Goal: Task Accomplishment & Management: Complete application form

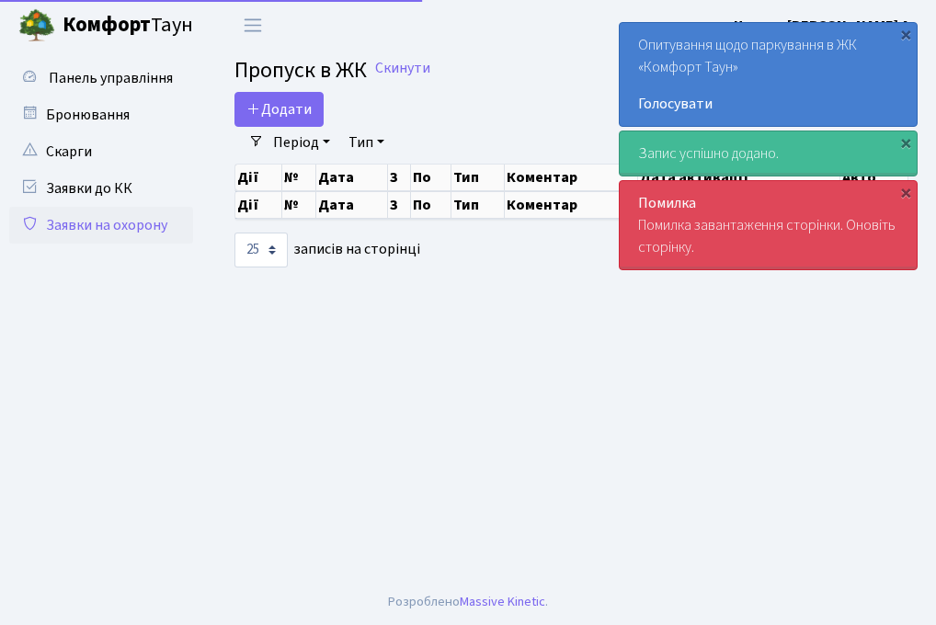
select select "25"
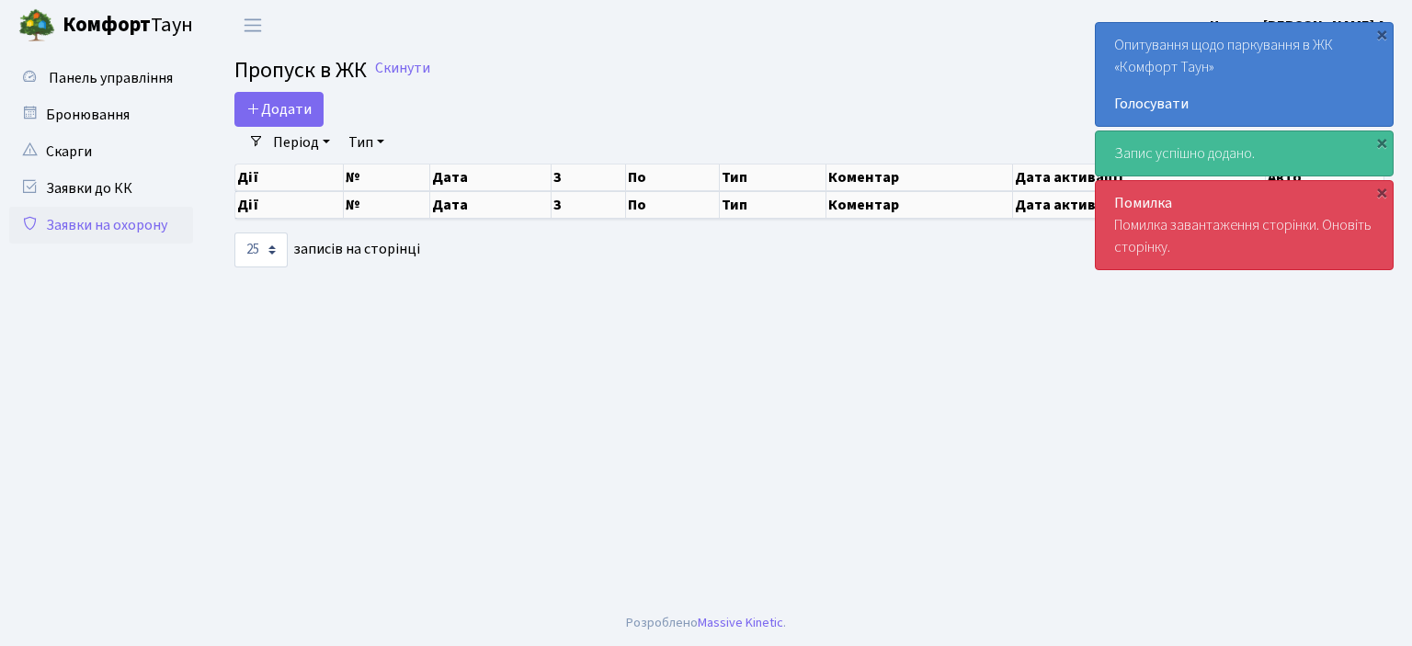
click at [107, 227] on link "Заявки на охорону" at bounding box center [101, 225] width 184 height 37
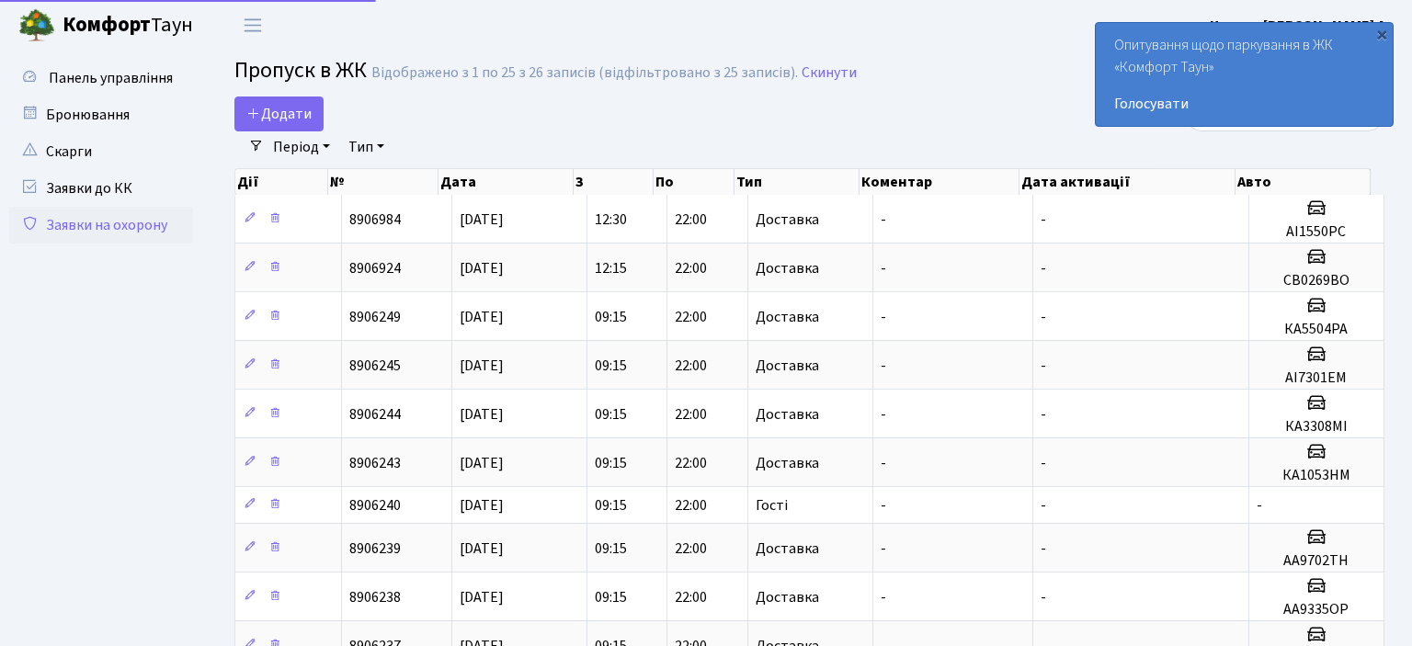
select select "25"
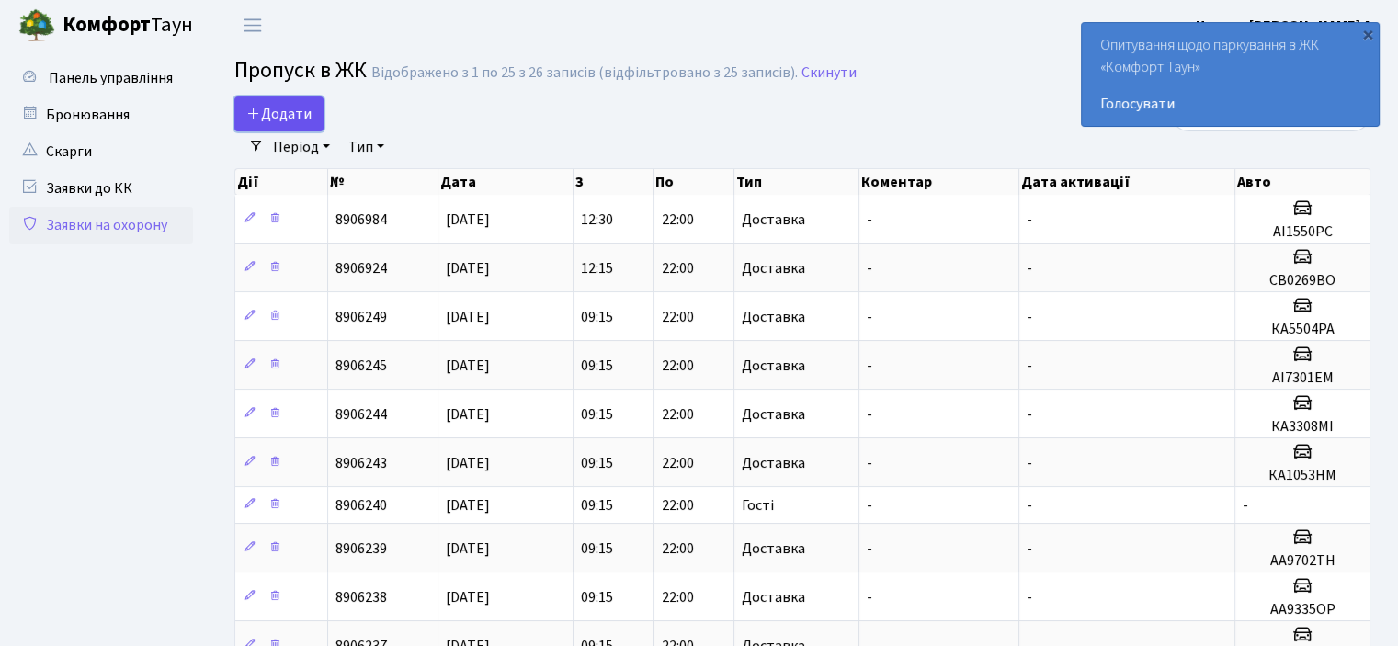
click at [279, 109] on span "Додати" at bounding box center [278, 114] width 65 height 20
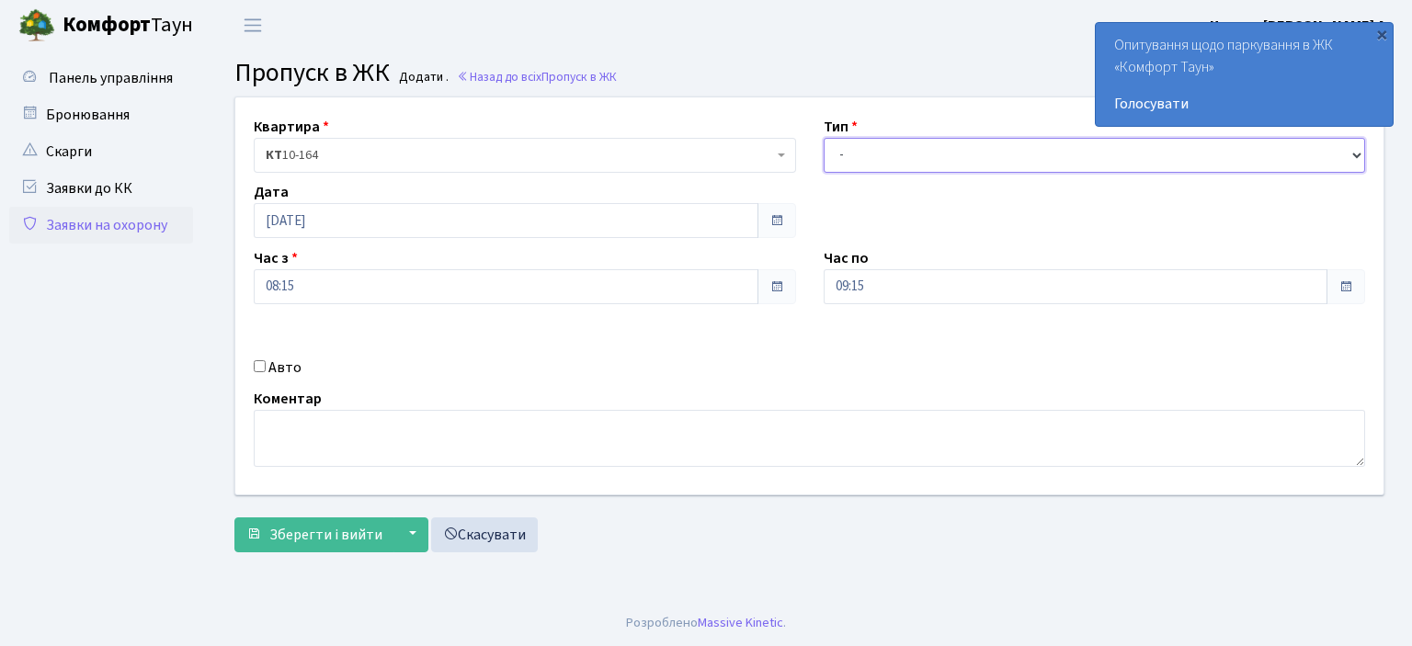
click at [1355, 150] on select "- Доставка Таксі Гості Сервіс" at bounding box center [1095, 155] width 542 height 35
select select "1"
click at [824, 138] on select "- Доставка Таксі Гості Сервіс" at bounding box center [1095, 155] width 542 height 35
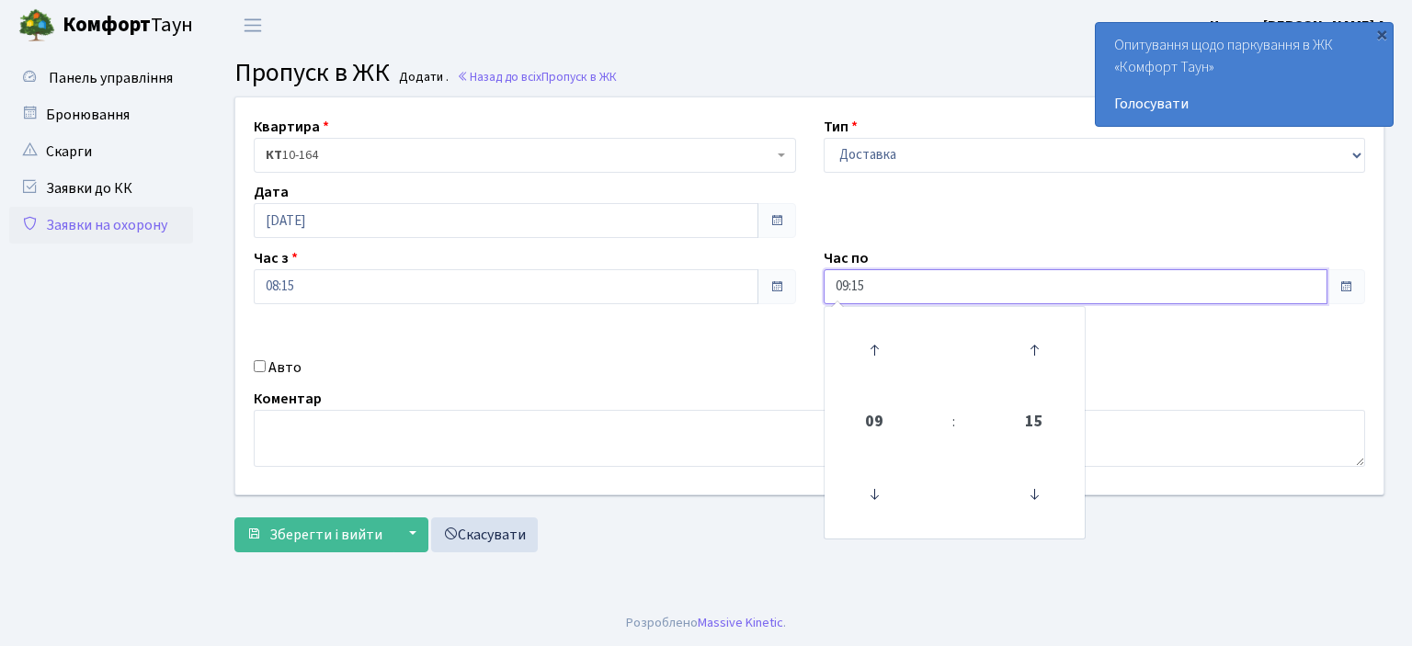
drag, startPoint x: 907, startPoint y: 276, endPoint x: 697, endPoint y: 286, distance: 210.8
click at [702, 286] on div "Квартира <b>КТ</b>&nbsp;&nbsp;&nbsp;&nbsp;10-164 КТ 10-164 Тип - Доставка Таксі…" at bounding box center [810, 295] width 1176 height 397
type input "22:00"
click at [655, 328] on div "Квартира <b>КТ</b>&nbsp;&nbsp;&nbsp;&nbsp;10-164 КТ 10-164 Тип - Доставка Таксі…" at bounding box center [810, 295] width 1176 height 397
click at [263, 370] on input "Авто" at bounding box center [260, 366] width 12 height 12
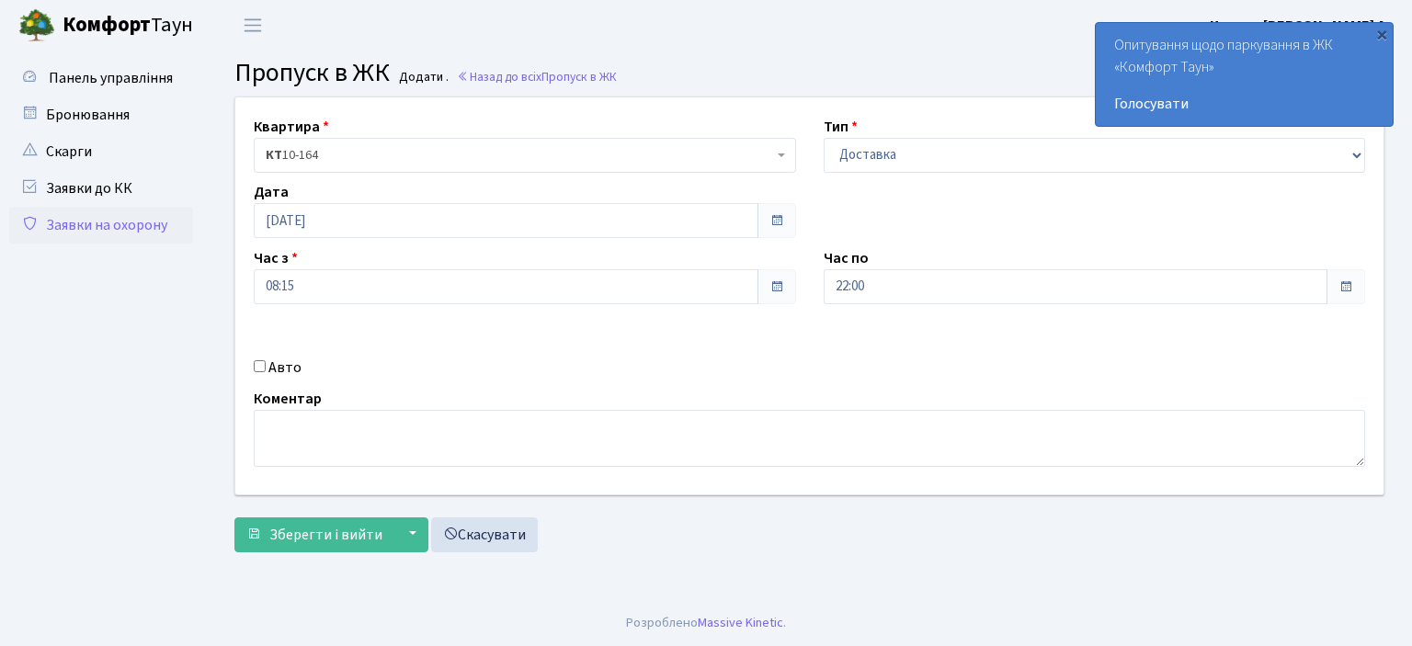
checkbox input "true"
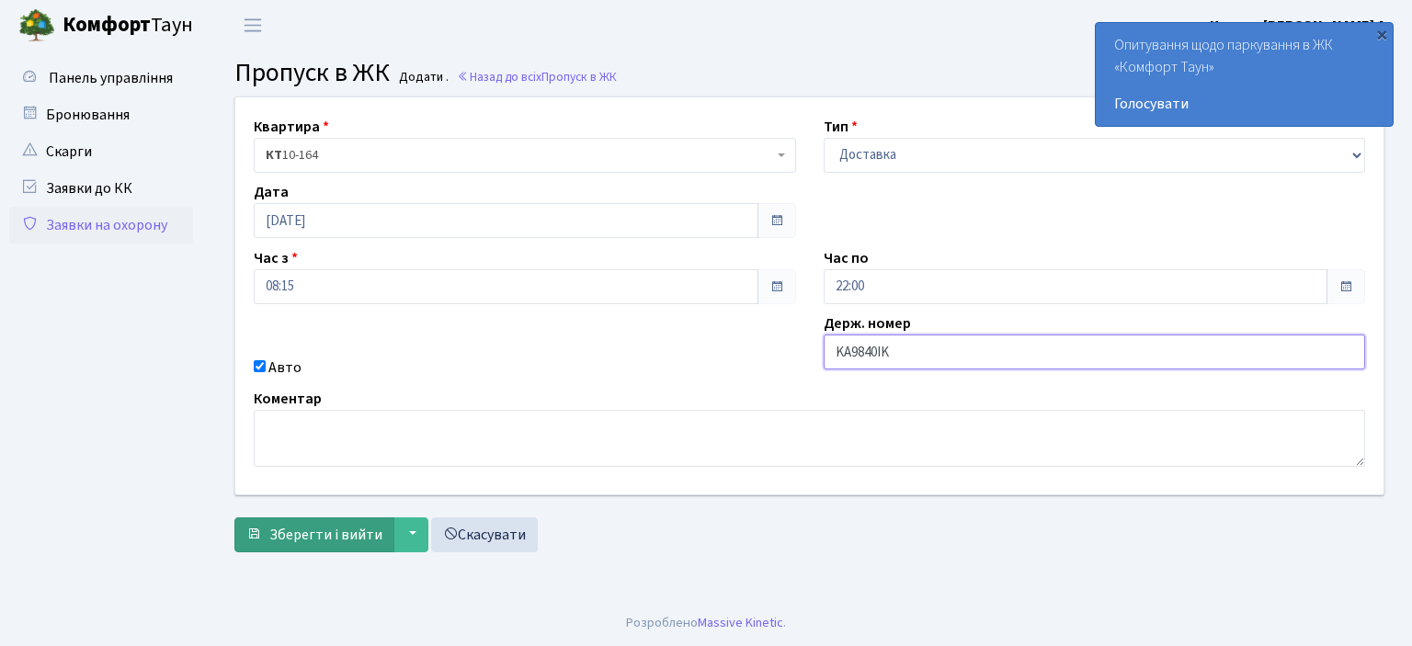
type input "KA9840IK"
click at [359, 547] on button "Зберегти і вийти" at bounding box center [314, 535] width 160 height 35
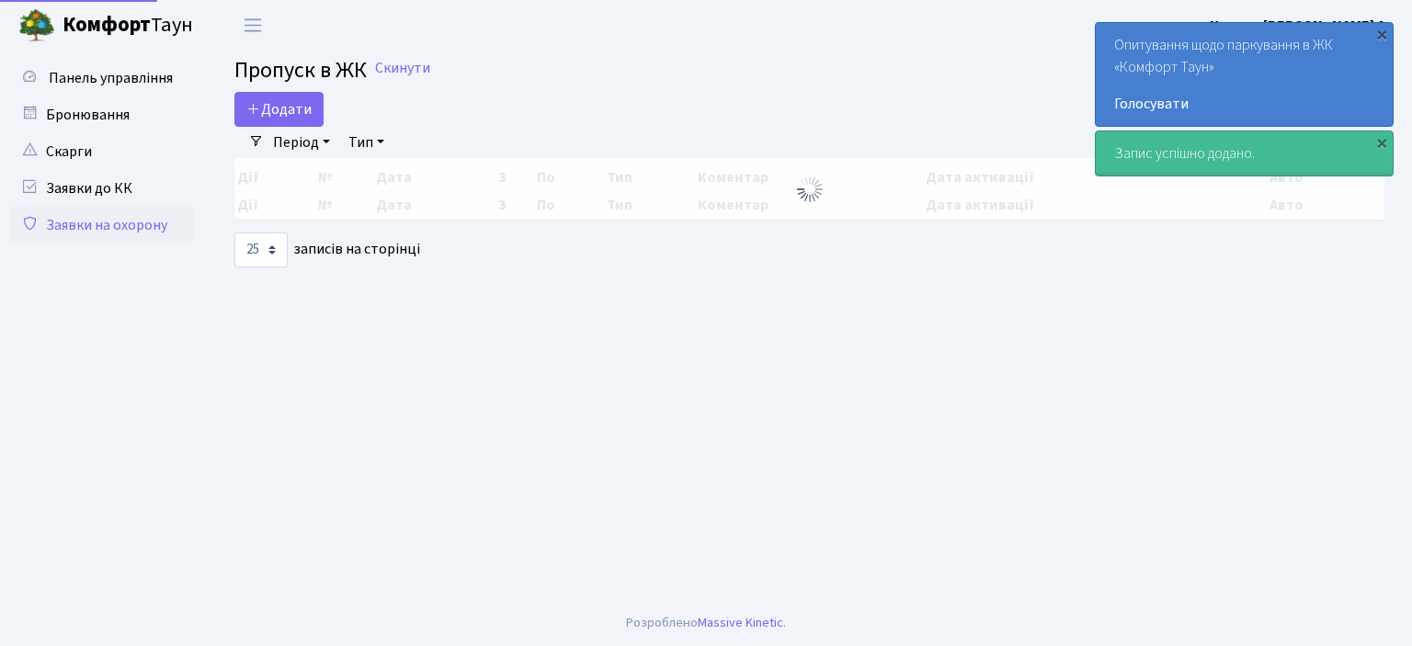
select select "25"
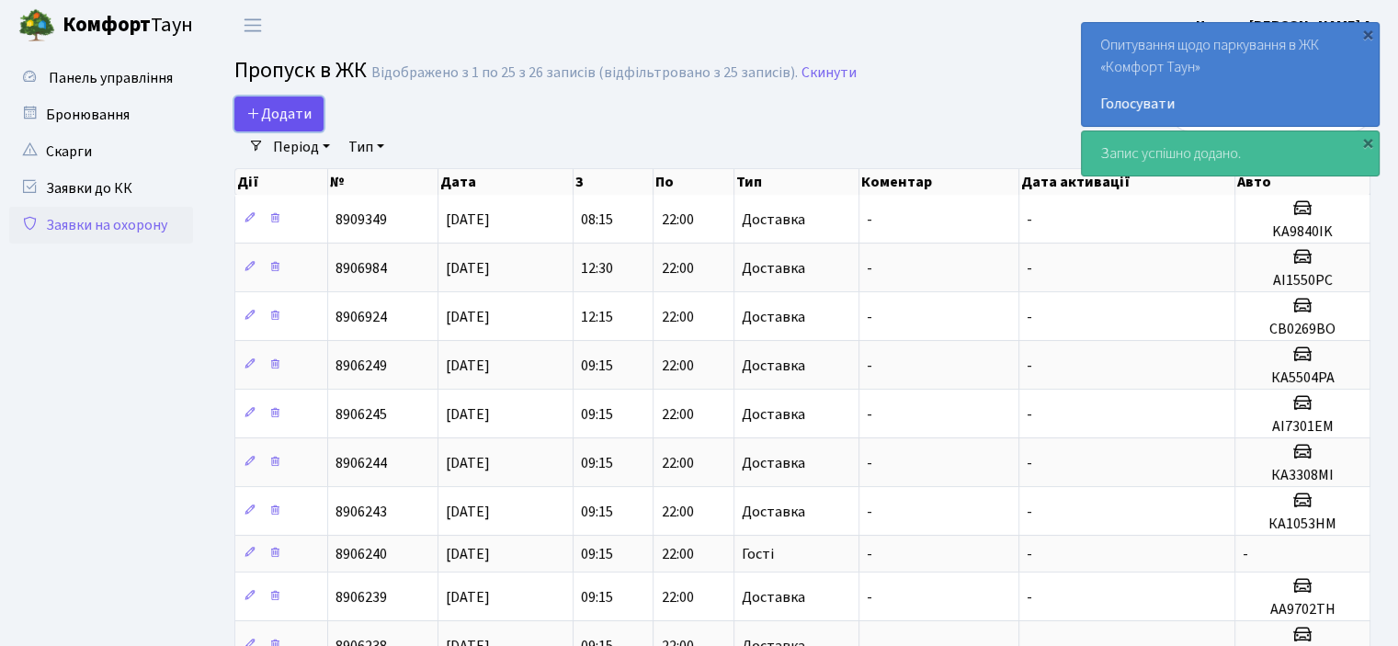
click at [288, 109] on span "Додати" at bounding box center [278, 114] width 65 height 20
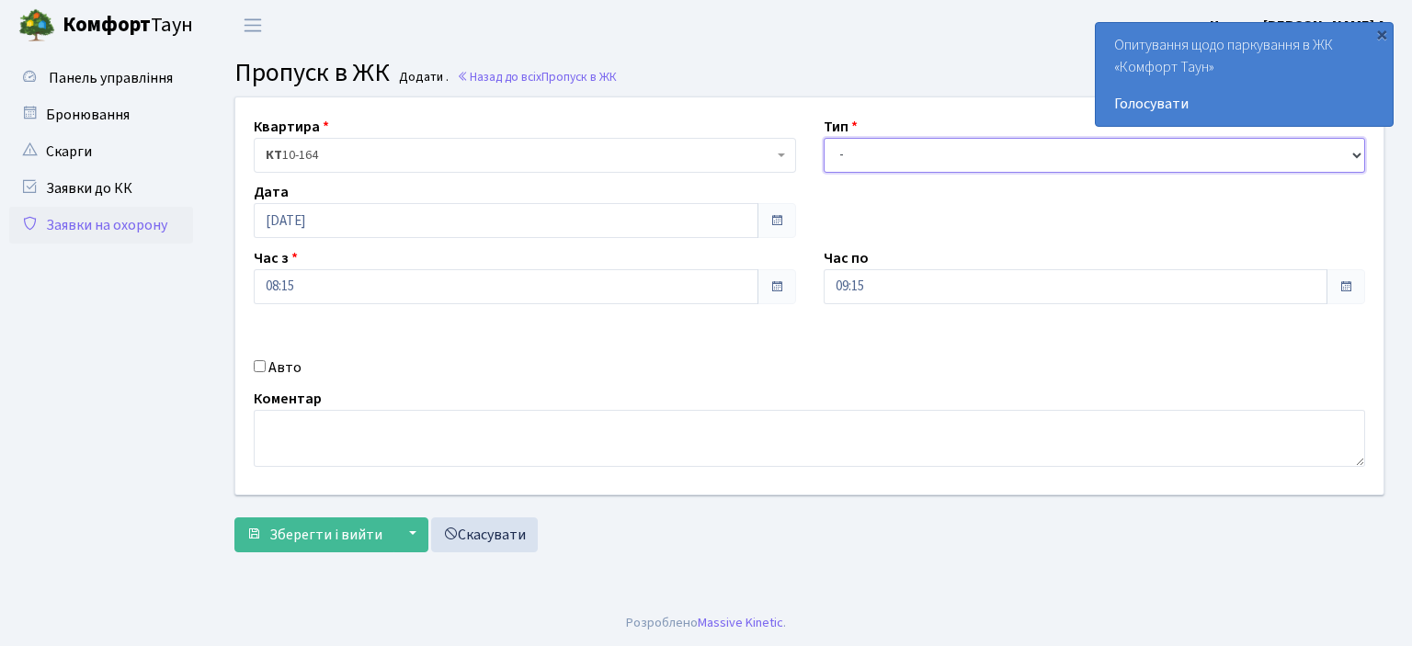
click at [1352, 155] on select "- Доставка Таксі Гості Сервіс" at bounding box center [1095, 155] width 542 height 35
select select "1"
click at [824, 138] on select "- Доставка Таксі Гості Сервіс" at bounding box center [1095, 155] width 542 height 35
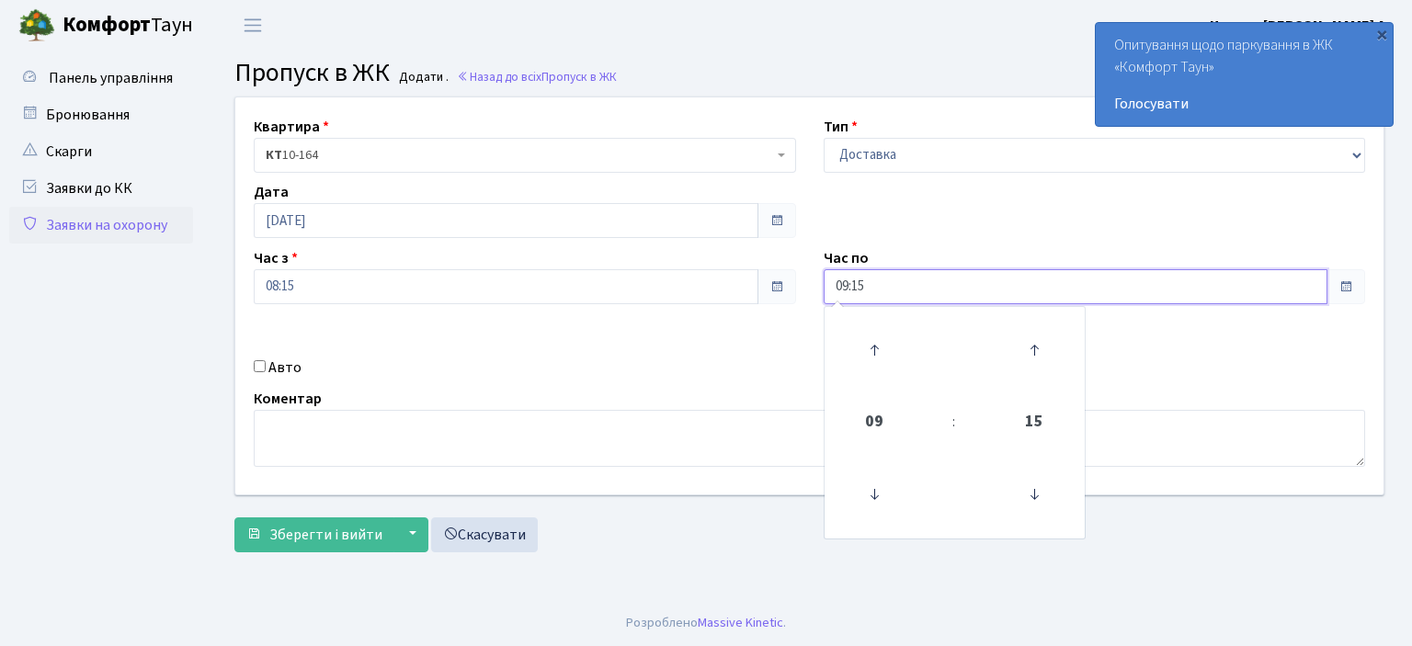
drag, startPoint x: 872, startPoint y: 282, endPoint x: 724, endPoint y: 276, distance: 147.2
click at [724, 276] on div "Квартира <b>КТ</b>&nbsp;&nbsp;&nbsp;&nbsp;10-164 КТ 10-164 Тип - Доставка Таксі…" at bounding box center [810, 295] width 1176 height 397
type input "22:00"
click at [262, 370] on input "Авто" at bounding box center [260, 366] width 12 height 12
checkbox input "true"
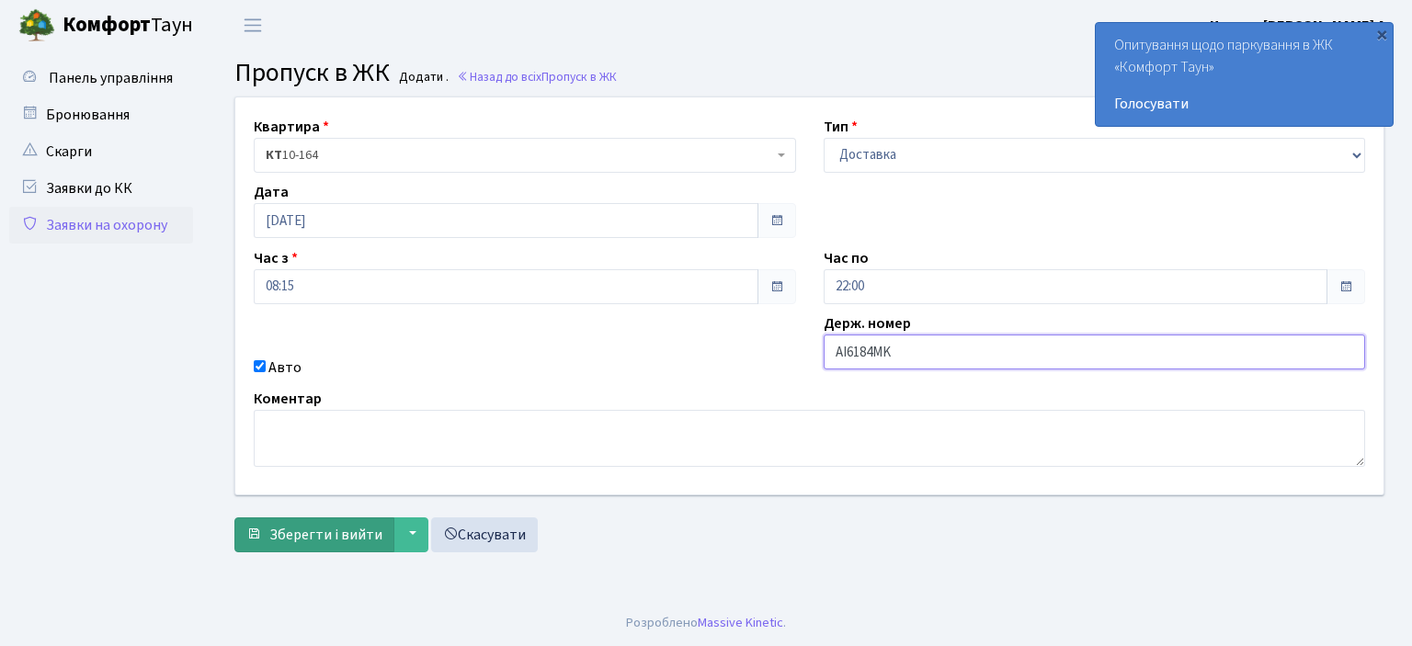
type input "AI6184MK"
click at [373, 532] on span "Зберегти і вийти" at bounding box center [325, 535] width 113 height 20
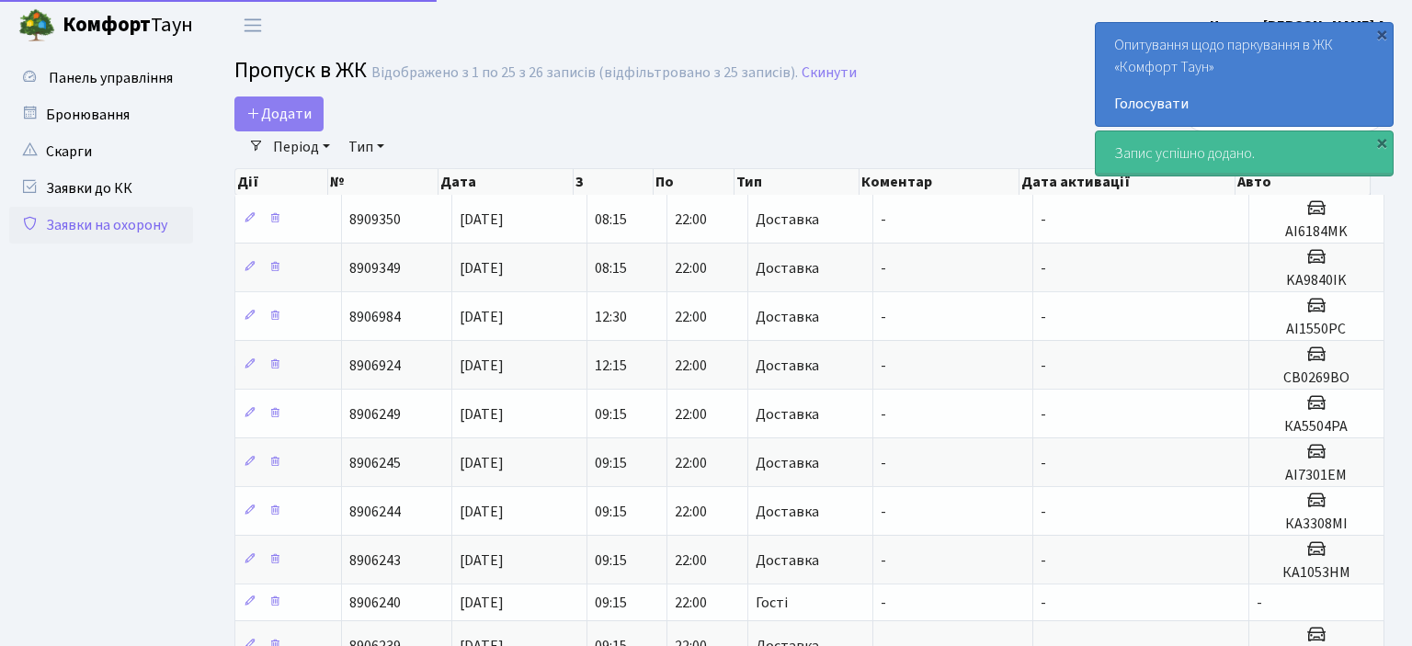
select select "25"
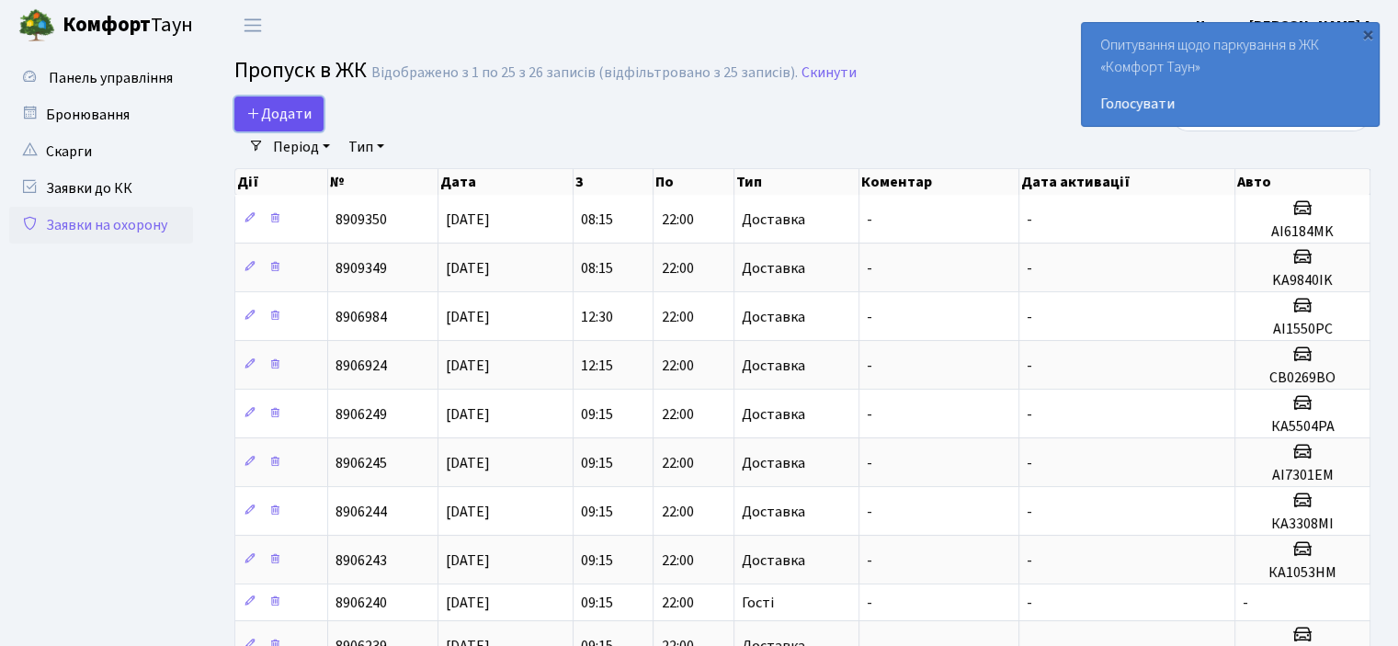
click at [302, 126] on link "Додати" at bounding box center [278, 114] width 89 height 35
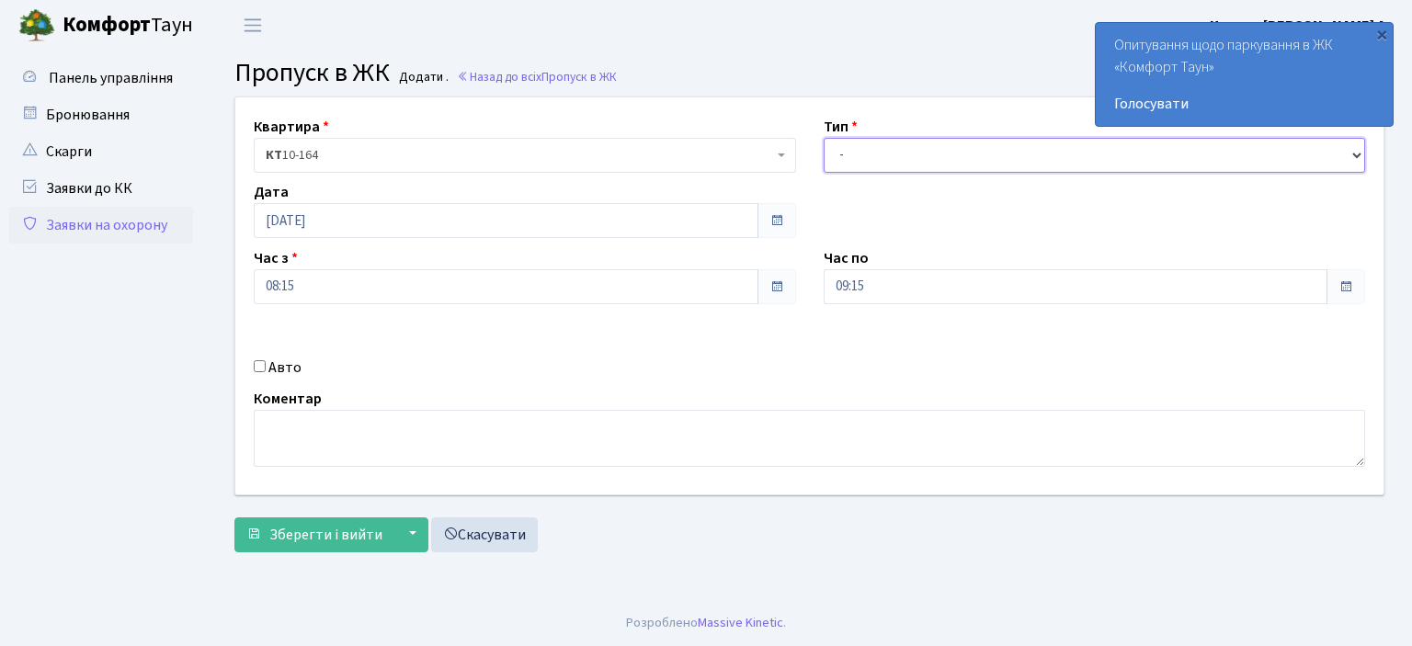
click at [1353, 152] on select "- Доставка Таксі Гості Сервіс" at bounding box center [1095, 155] width 542 height 35
select select "1"
click at [824, 138] on select "- Доставка Таксі Гості Сервіс" at bounding box center [1095, 155] width 542 height 35
click at [264, 367] on input "Авто" at bounding box center [260, 366] width 12 height 12
checkbox input "true"
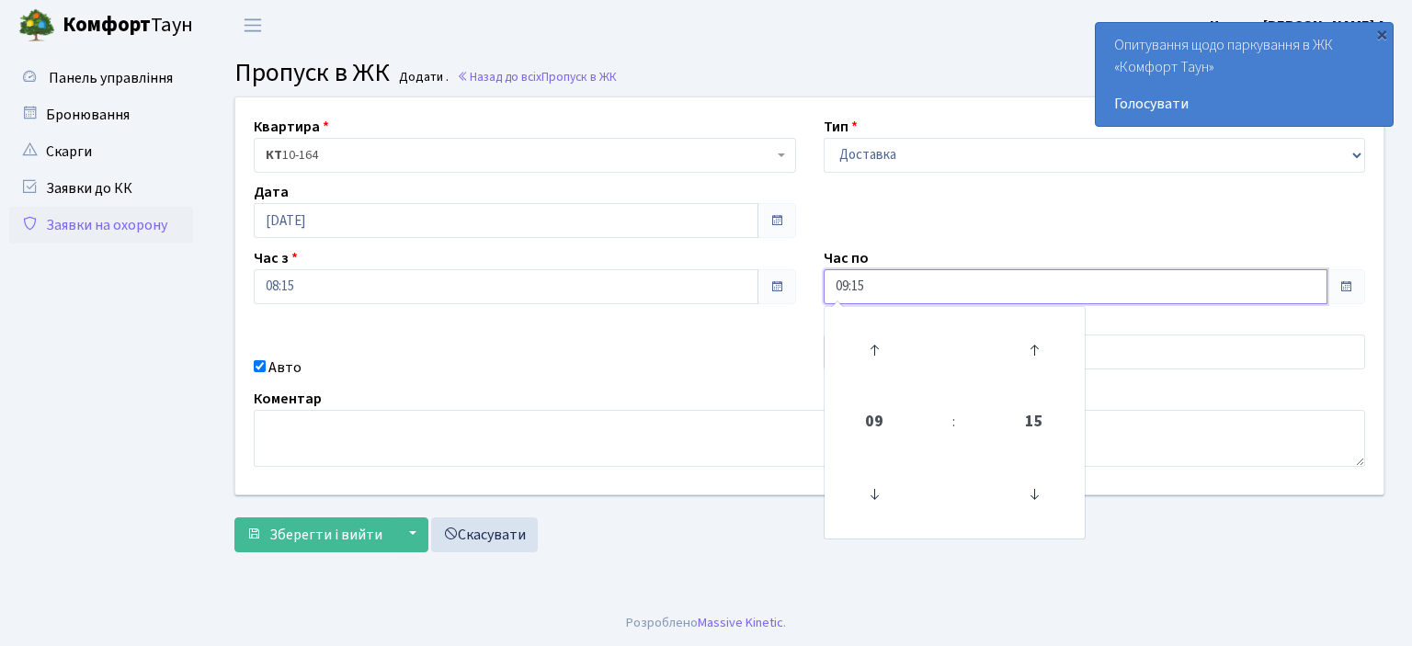
drag, startPoint x: 879, startPoint y: 290, endPoint x: 722, endPoint y: 312, distance: 158.7
click at [755, 304] on div "Квартира <b>КТ</b>&nbsp;&nbsp;&nbsp;&nbsp;10-164 КТ 10-164 Тип - Доставка Таксі…" at bounding box center [810, 295] width 1176 height 397
type input "22:00"
click at [713, 353] on div "Квартира <b>КТ</b>&nbsp;&nbsp;&nbsp;&nbsp;10-164 КТ 10-164 Тип - Доставка Таксі…" at bounding box center [810, 295] width 1176 height 397
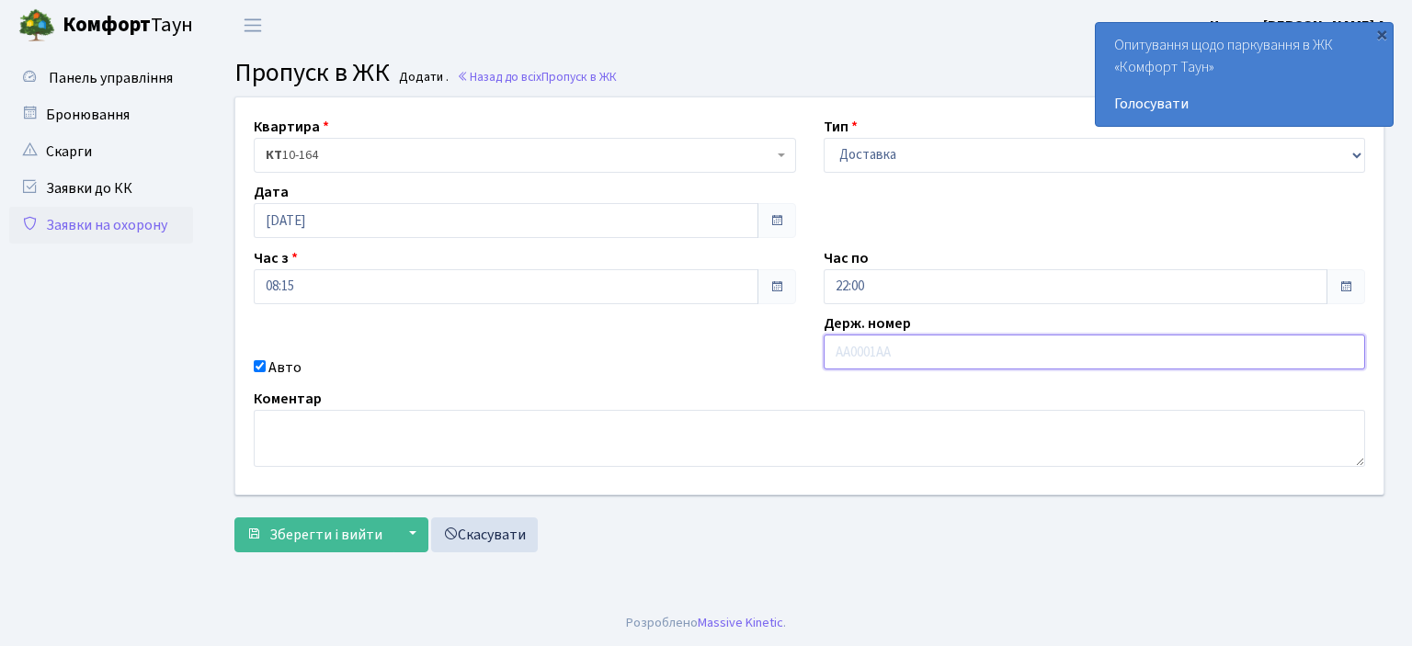
click at [843, 347] on input "text" at bounding box center [1095, 352] width 542 height 35
type input "AA7563IO"
click at [346, 546] on button "Зберегти і вийти" at bounding box center [314, 535] width 160 height 35
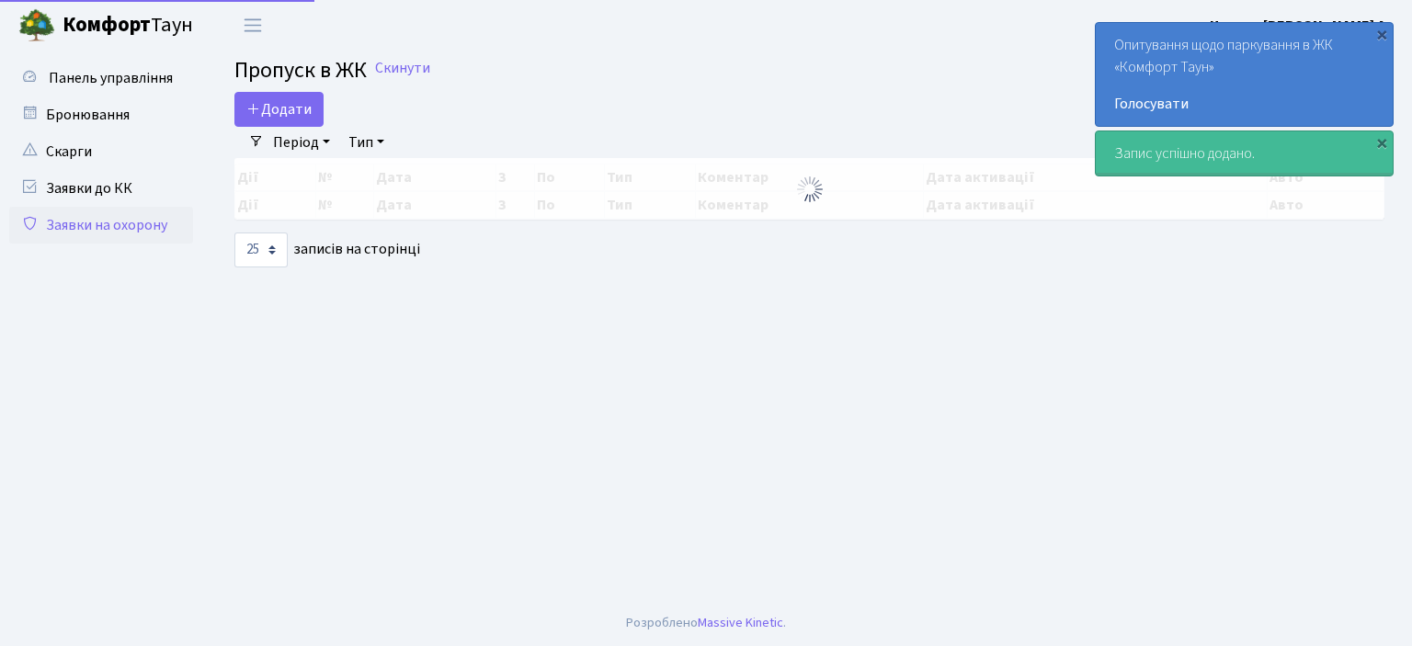
select select "25"
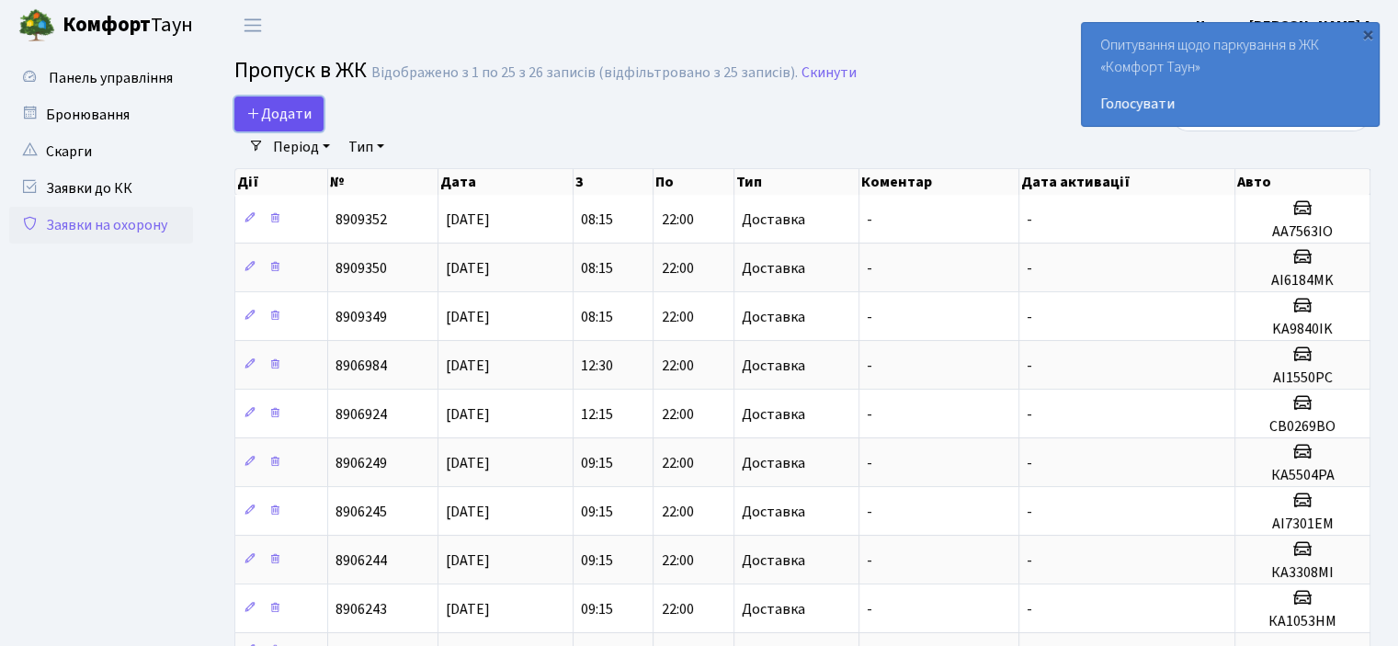
click at [296, 121] on span "Додати" at bounding box center [278, 114] width 65 height 20
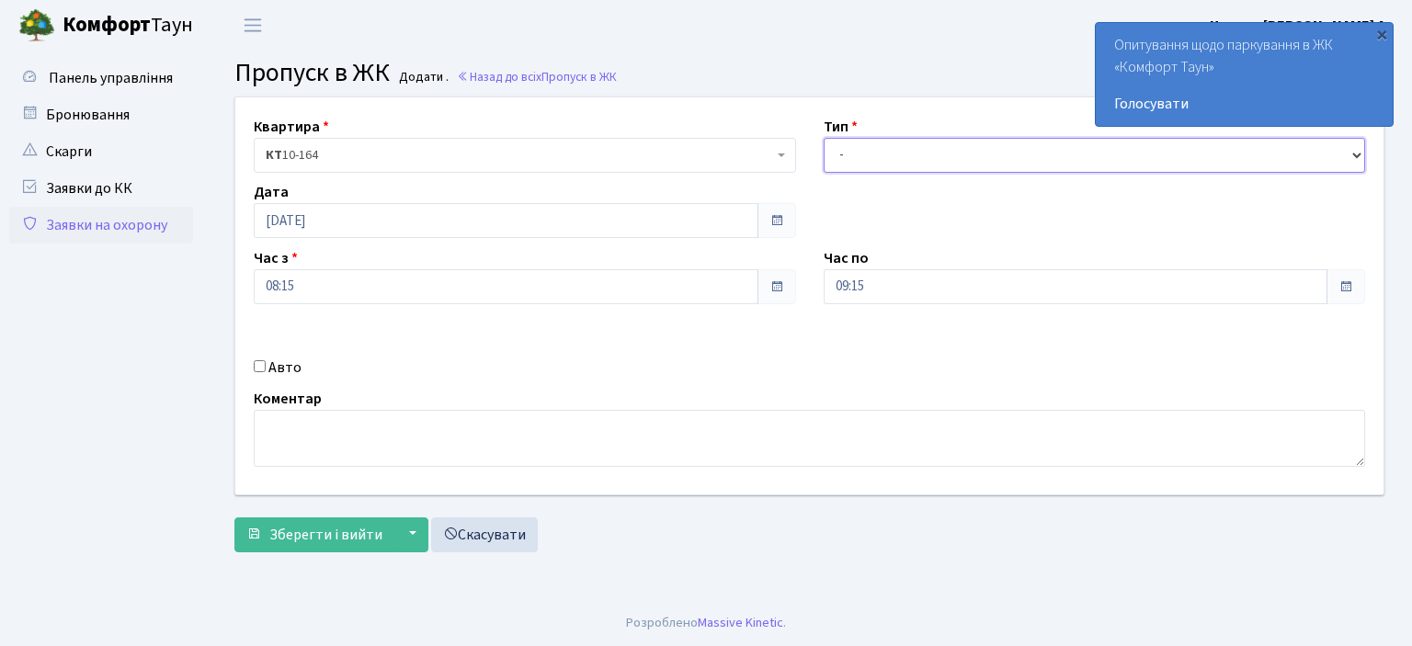
click at [1356, 146] on select "- Доставка Таксі Гості Сервіс" at bounding box center [1095, 155] width 542 height 35
select select "1"
click at [824, 138] on select "- Доставка Таксі Гості Сервіс" at bounding box center [1095, 155] width 542 height 35
click at [257, 364] on input "Авто" at bounding box center [260, 366] width 12 height 12
checkbox input "true"
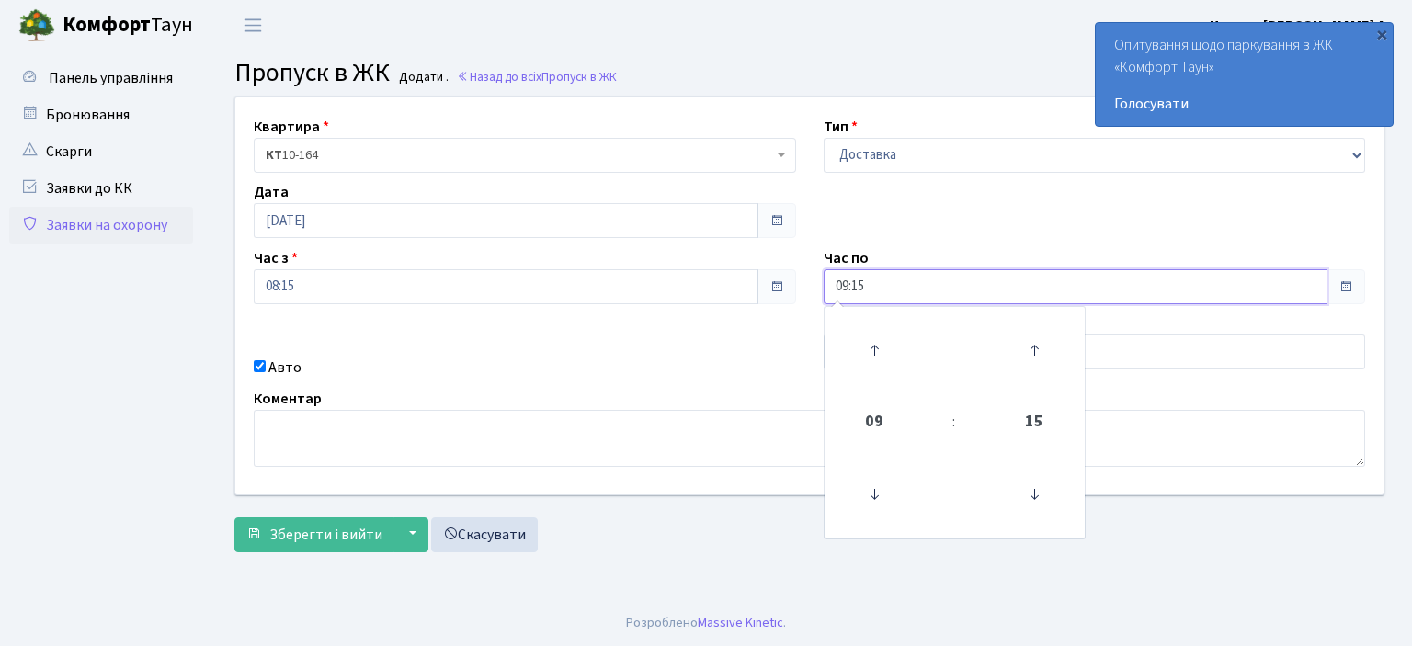
drag, startPoint x: 875, startPoint y: 287, endPoint x: 837, endPoint y: 286, distance: 38.6
click at [837, 286] on input "09:15" at bounding box center [1076, 286] width 505 height 35
type input "22:00"
click at [761, 335] on div "Квартира <b>КТ</b>&nbsp;&nbsp;&nbsp;&nbsp;10-164 КТ 10-164 Тип - Доставка Таксі…" at bounding box center [810, 295] width 1176 height 397
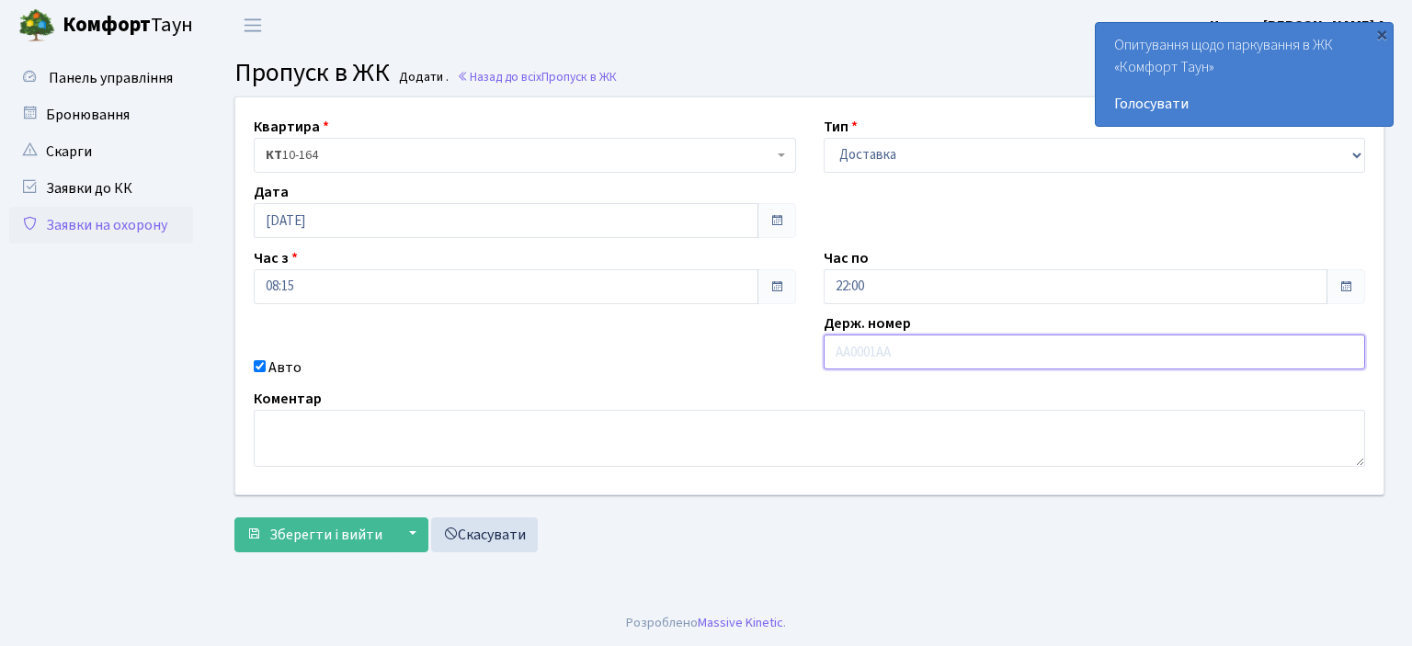
click at [838, 358] on input "text" at bounding box center [1095, 352] width 542 height 35
type input "AA9595IH"
click at [292, 521] on button "Зберегти і вийти" at bounding box center [314, 535] width 160 height 35
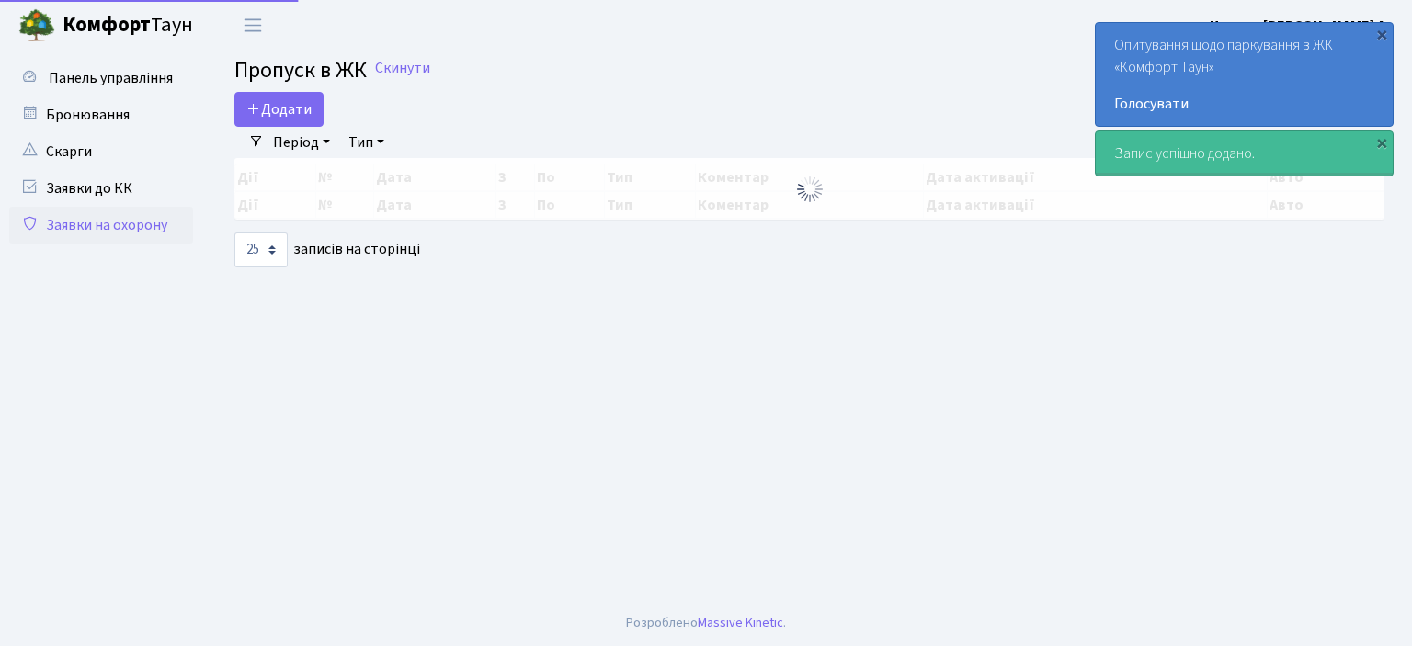
select select "25"
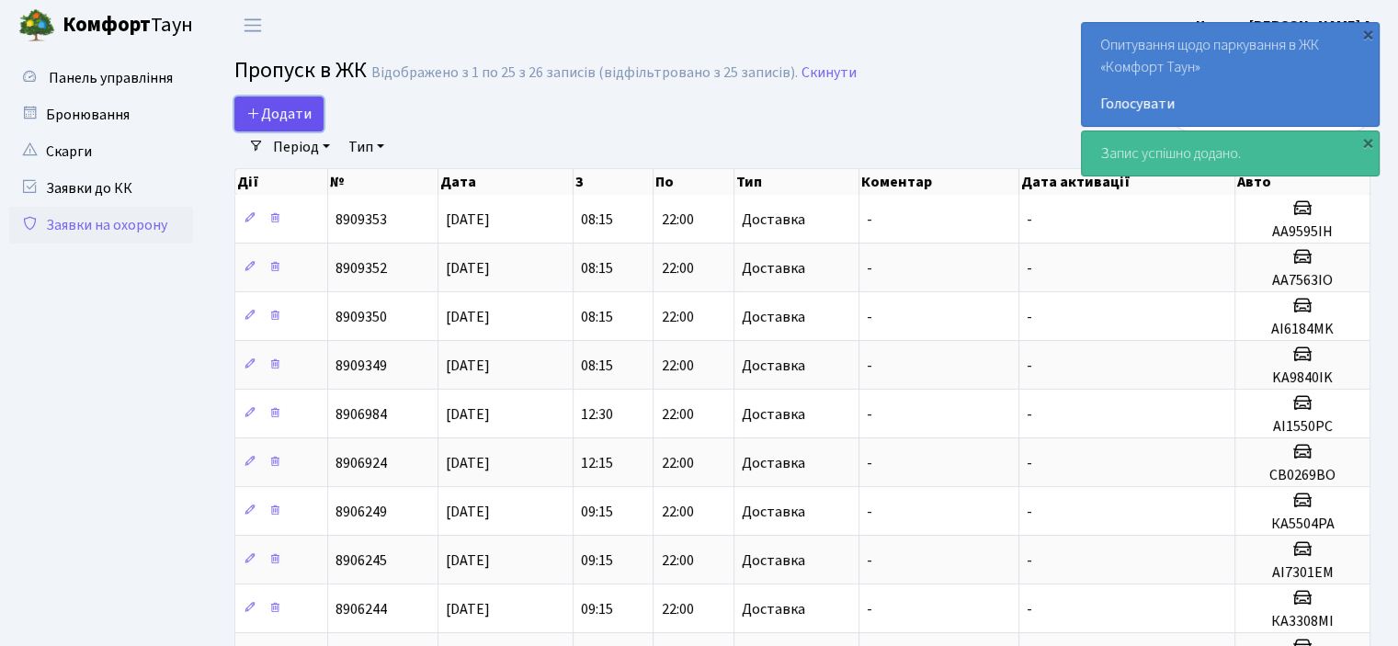
click at [299, 112] on span "Додати" at bounding box center [278, 114] width 65 height 20
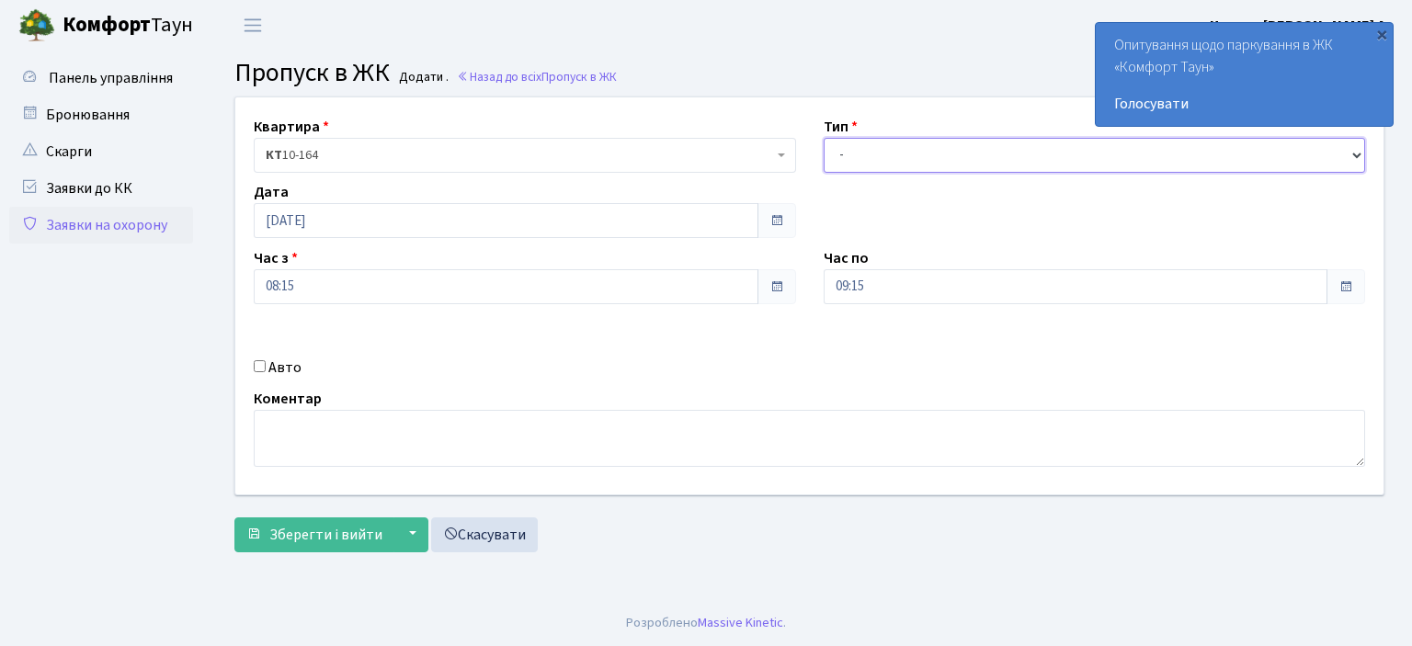
click at [1360, 156] on select "- Доставка Таксі Гості Сервіс" at bounding box center [1095, 155] width 542 height 35
select select "1"
click at [824, 138] on select "- Доставка Таксі Гості Сервіс" at bounding box center [1095, 155] width 542 height 35
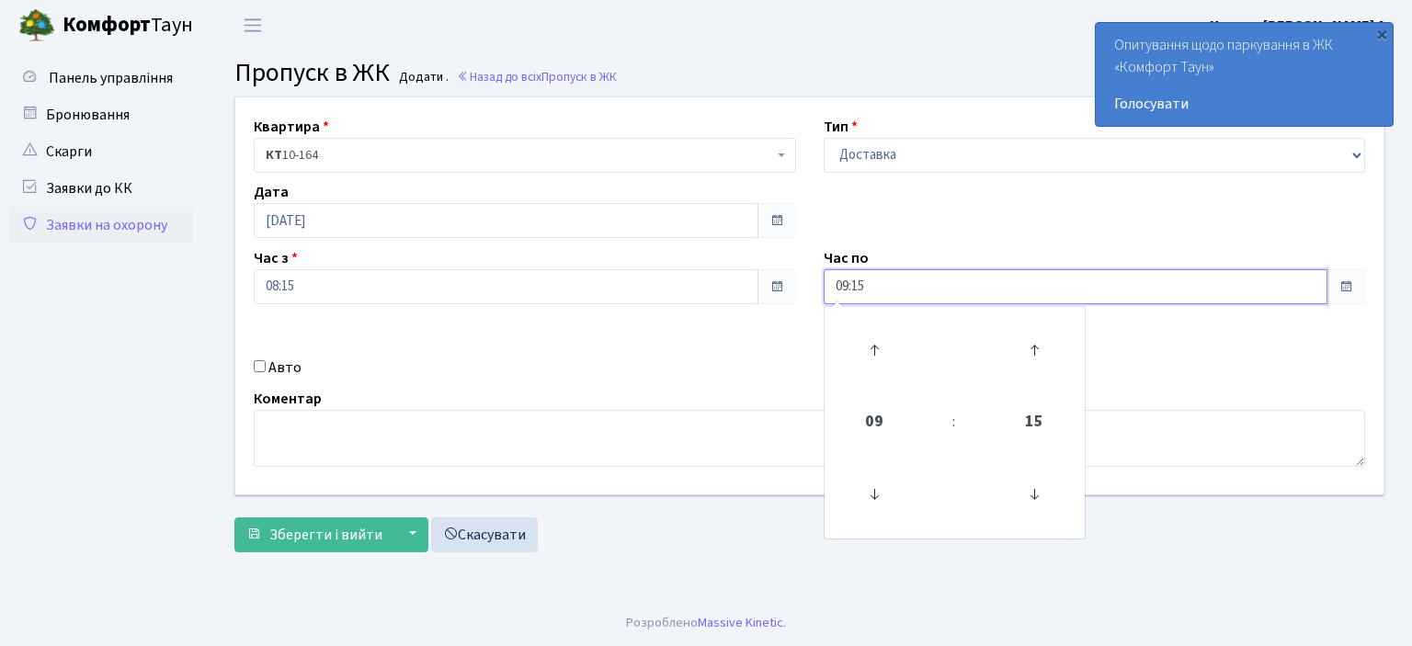
drag, startPoint x: 869, startPoint y: 296, endPoint x: 749, endPoint y: 296, distance: 119.5
click at [749, 296] on div "Квартира <b>КТ</b>&nbsp;&nbsp;&nbsp;&nbsp;10-164 КТ 10-164 Тип - Доставка Таксі…" at bounding box center [810, 295] width 1176 height 397
type input "22:00"
click at [737, 299] on input "08:15" at bounding box center [506, 286] width 505 height 35
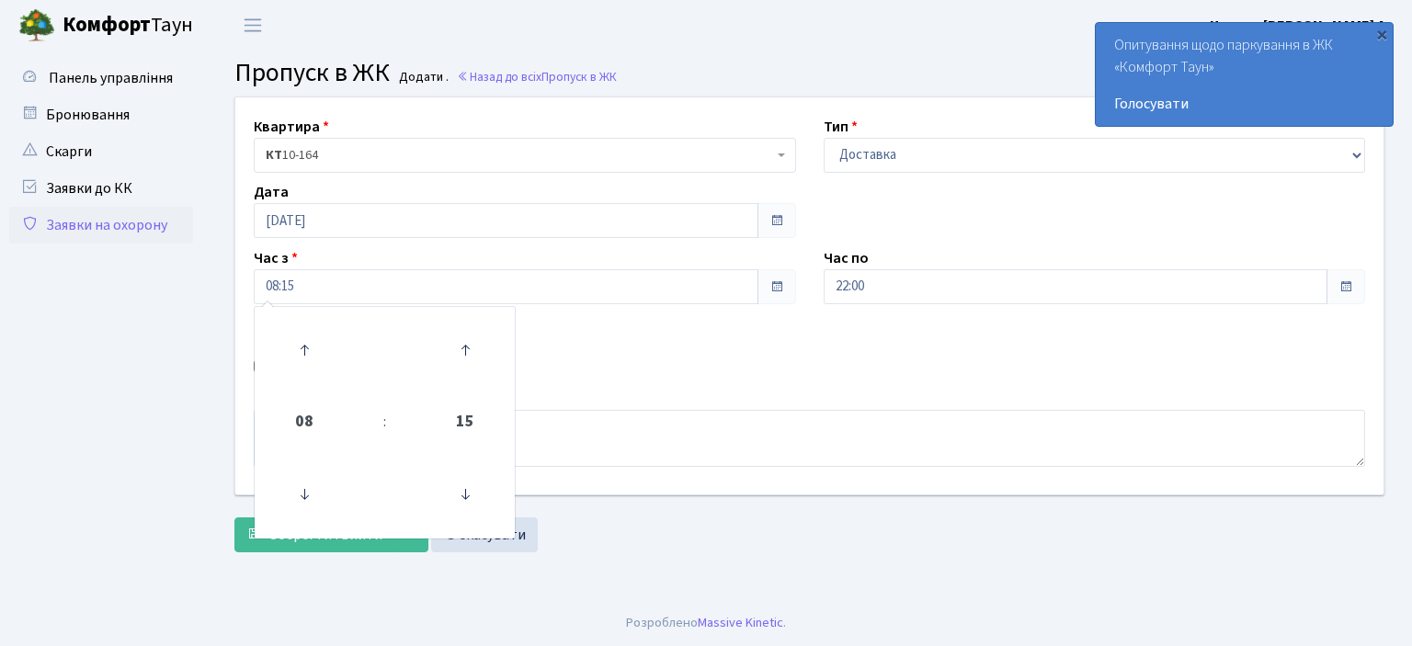
click at [579, 391] on div "Коментар" at bounding box center [809, 427] width 1139 height 79
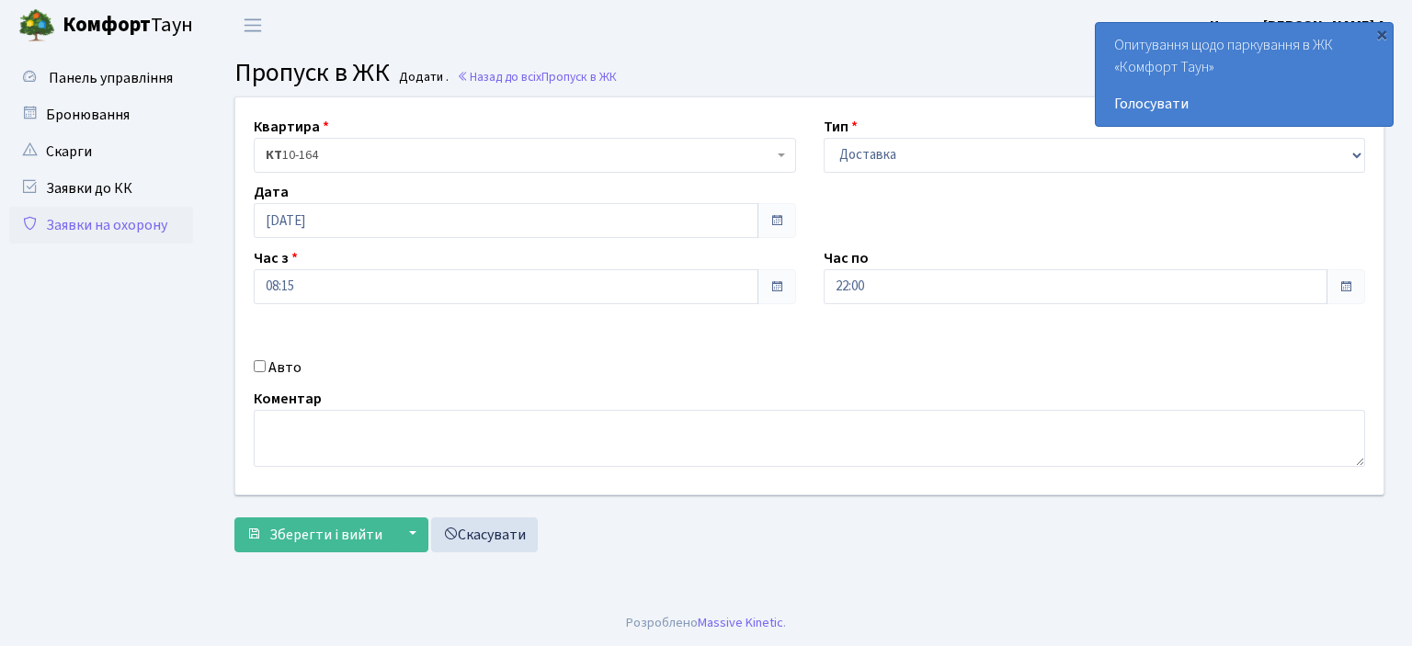
click at [261, 367] on input "Авто" at bounding box center [260, 366] width 12 height 12
checkbox input "true"
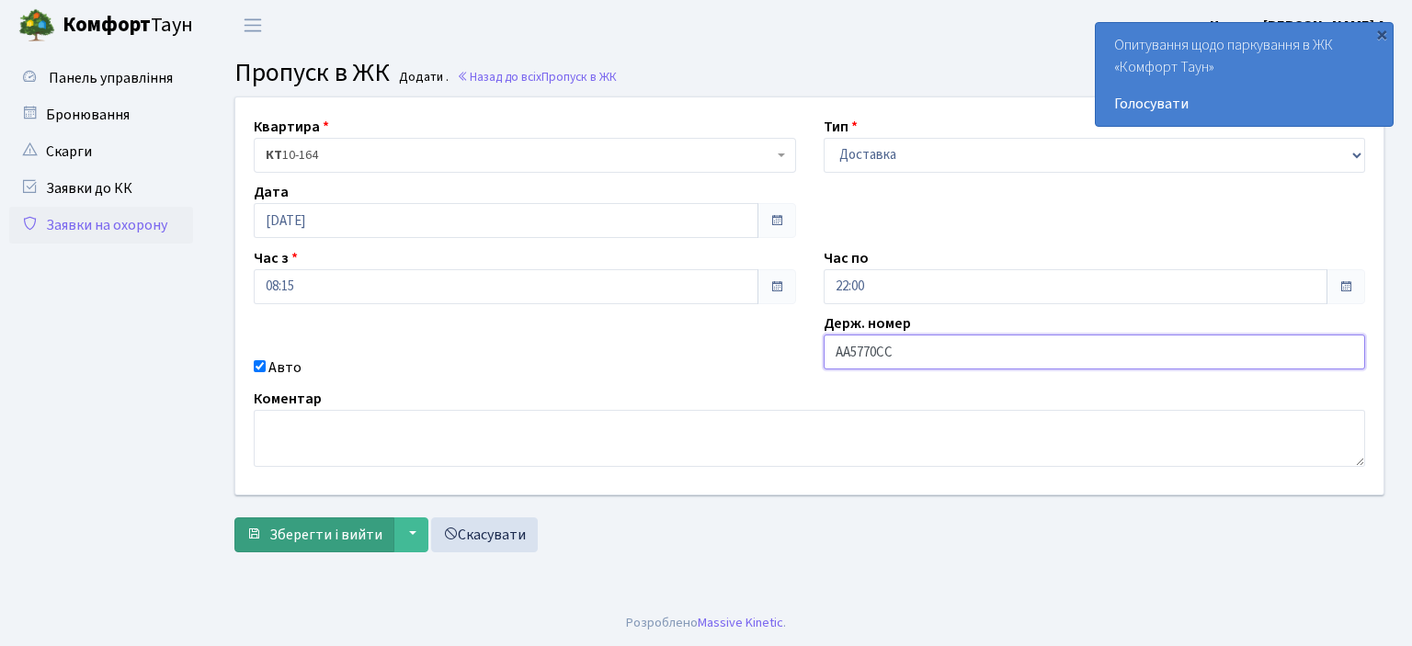
type input "AA5770CC"
click at [309, 531] on span "Зберегти і вийти" at bounding box center [325, 535] width 113 height 20
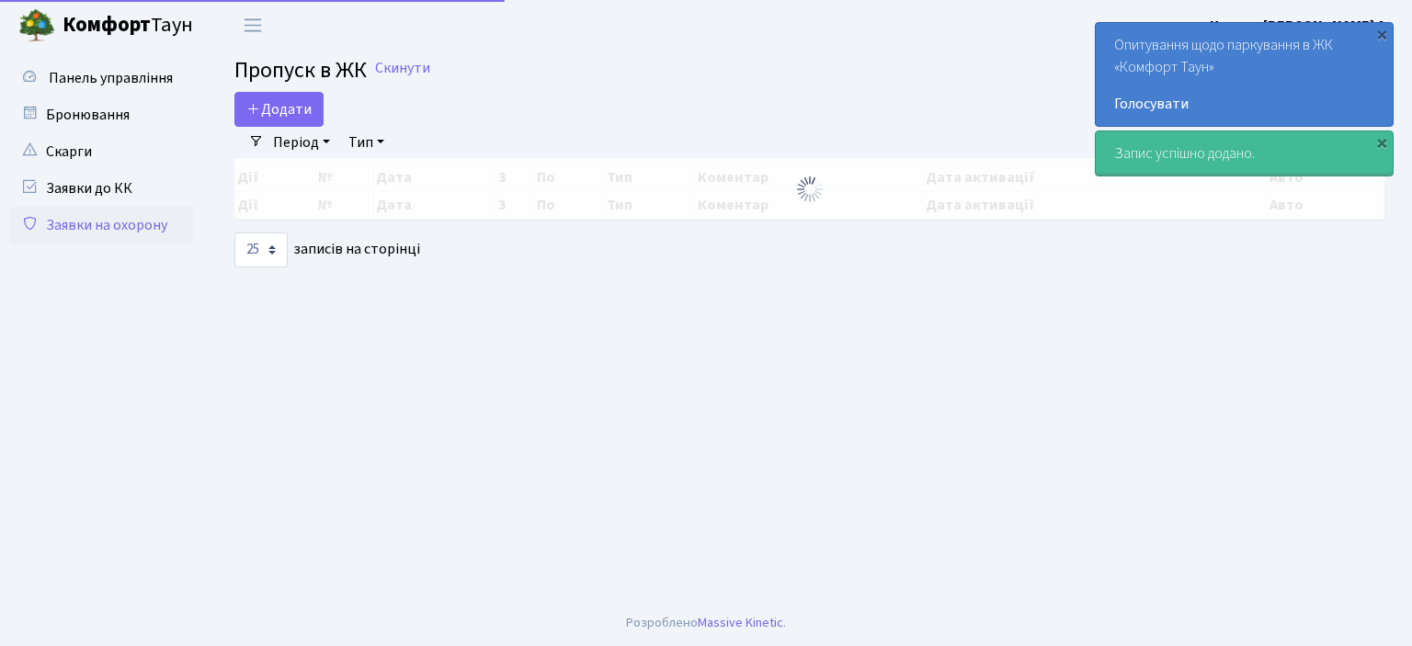
select select "25"
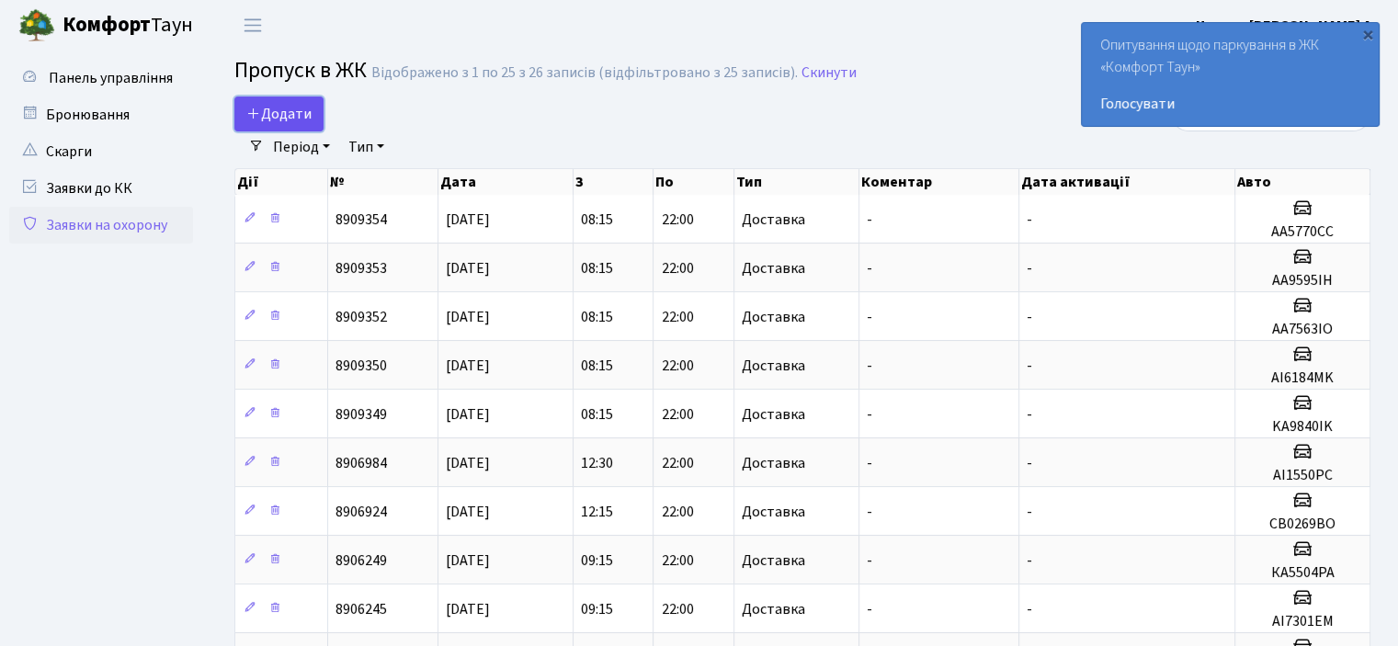
click at [285, 101] on link "Додати" at bounding box center [278, 114] width 89 height 35
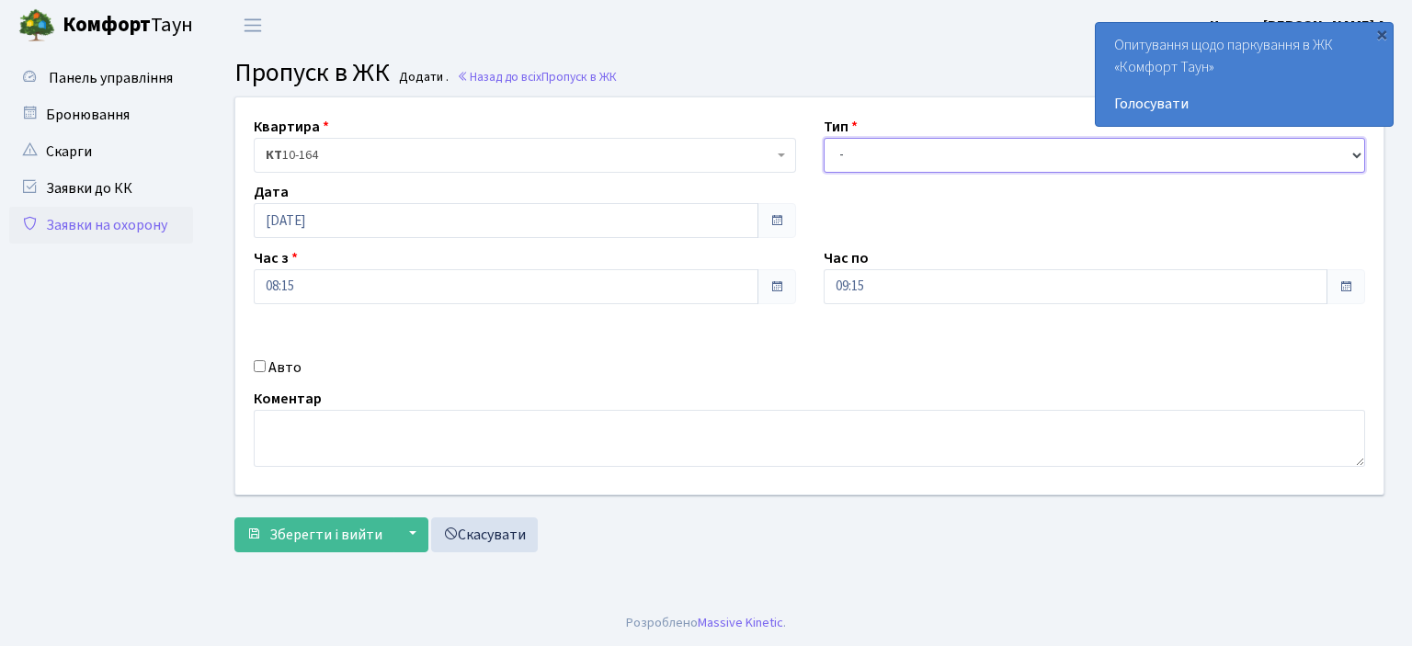
click at [1355, 146] on select "- Доставка Таксі Гості Сервіс" at bounding box center [1095, 155] width 542 height 35
select select "1"
click at [824, 138] on select "- Доставка Таксі Гості Сервіс" at bounding box center [1095, 155] width 542 height 35
click at [258, 359] on div "Авто" at bounding box center [525, 368] width 570 height 22
click at [264, 363] on input "Авто" at bounding box center [260, 366] width 12 height 12
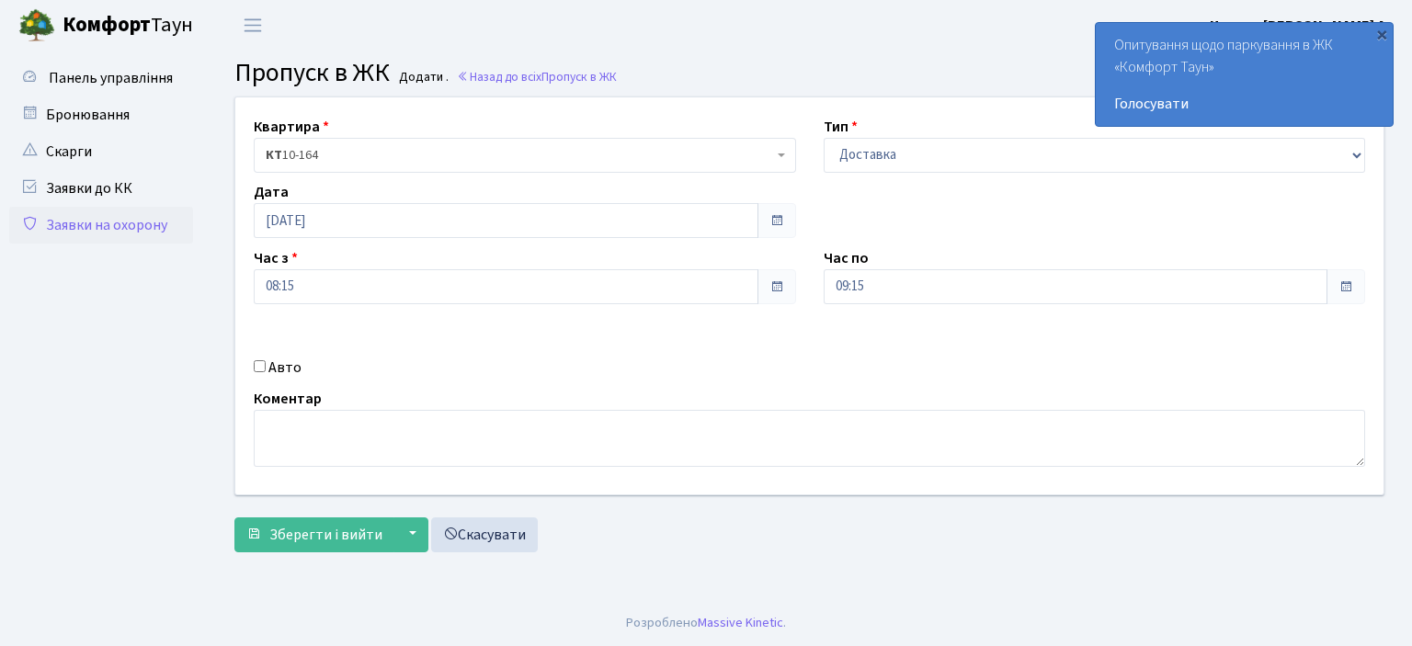
checkbox input "true"
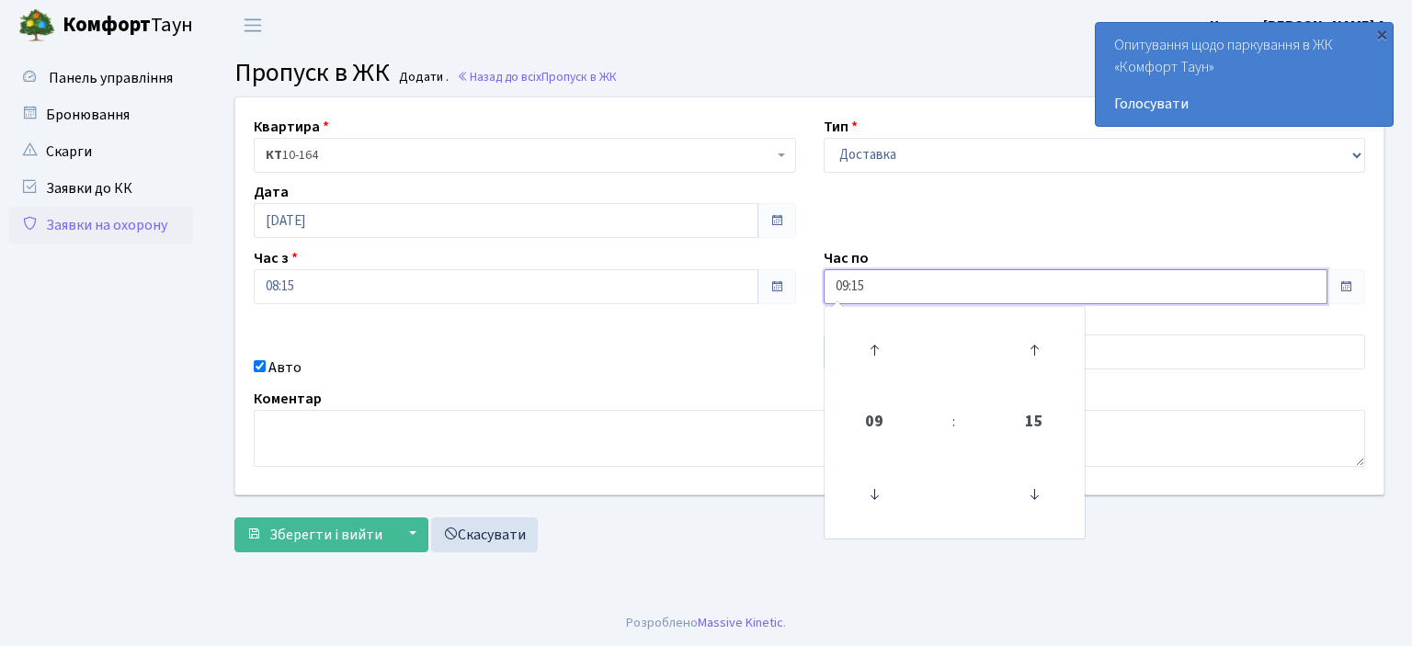
drag, startPoint x: 906, startPoint y: 293, endPoint x: 749, endPoint y: 313, distance: 158.5
click at [749, 313] on div "Квартира <b>КТ</b>&nbsp;&nbsp;&nbsp;&nbsp;10-164 КТ 10-164 Тип - Доставка Таксі…" at bounding box center [810, 295] width 1176 height 397
type input "22:00"
click at [683, 382] on div "Квартира <b>КТ</b>&nbsp;&nbsp;&nbsp;&nbsp;10-164 КТ 10-164 Тип - Доставка Таксі…" at bounding box center [810, 295] width 1176 height 397
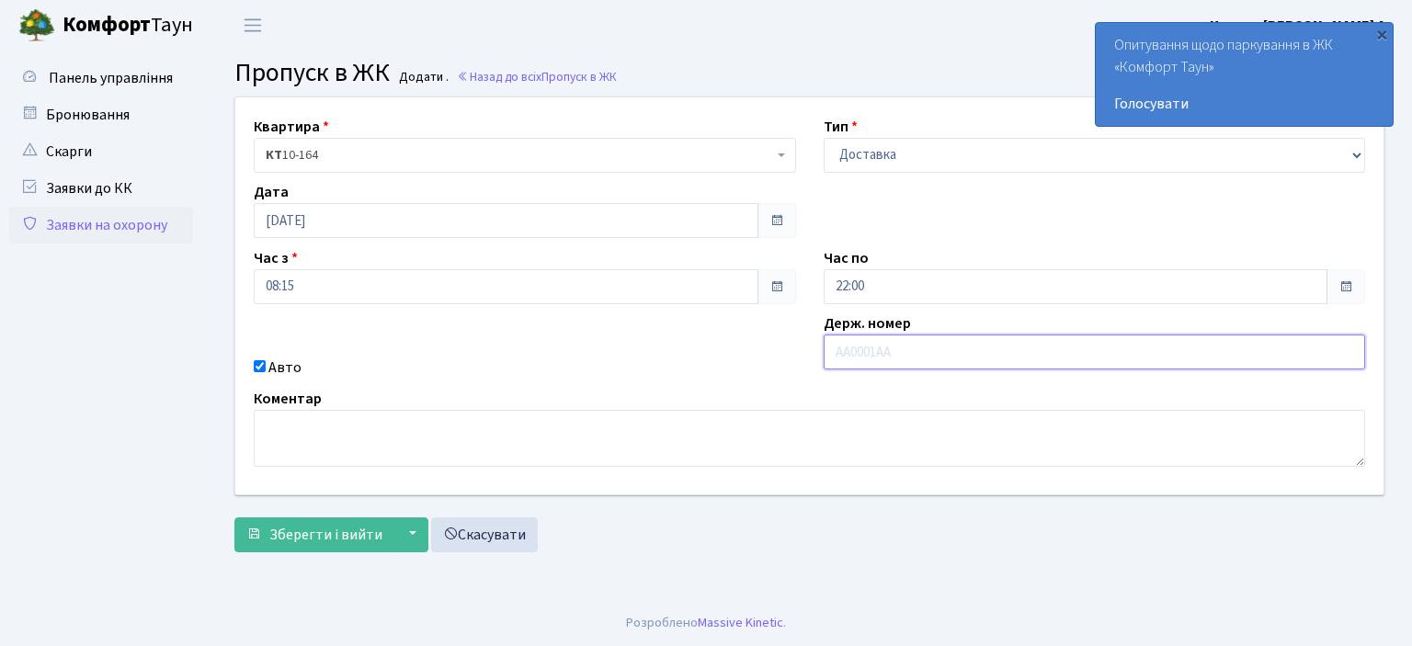
click at [836, 348] on input "text" at bounding box center [1095, 352] width 542 height 35
type input "AI8813HI"
click at [335, 525] on span "Зберегти і вийти" at bounding box center [325, 535] width 113 height 20
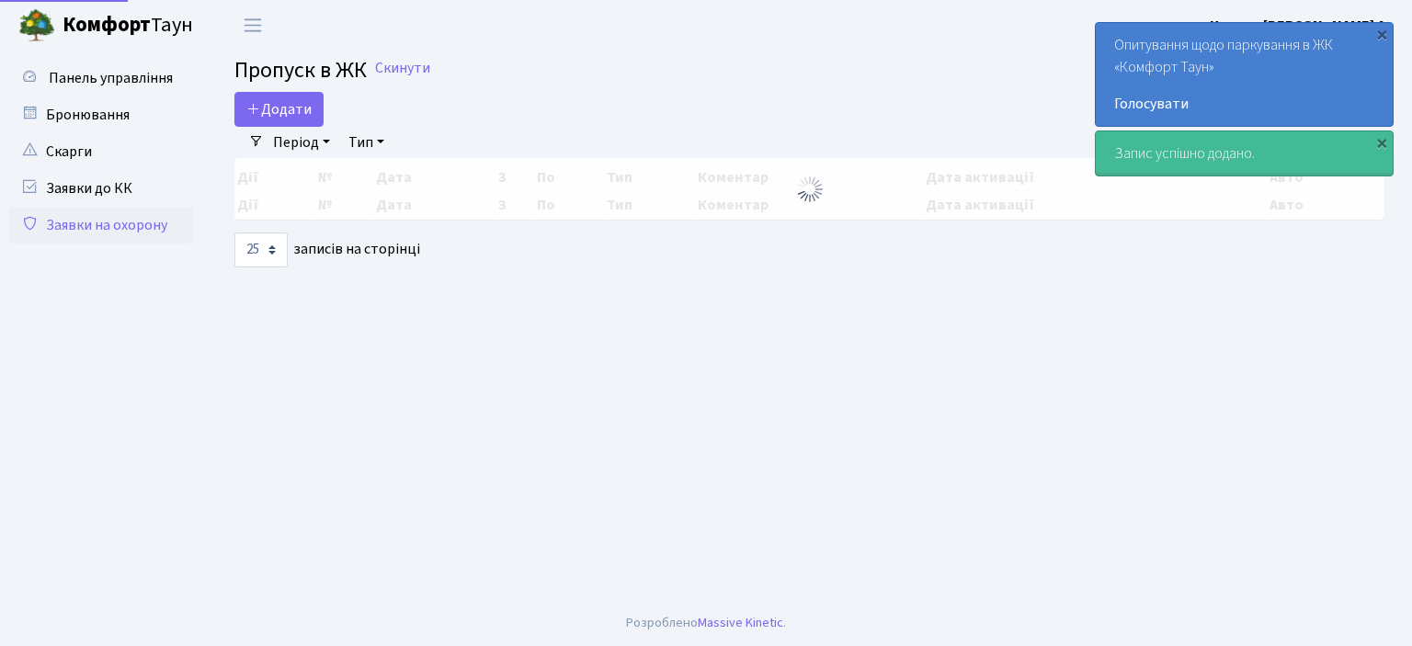
select select "25"
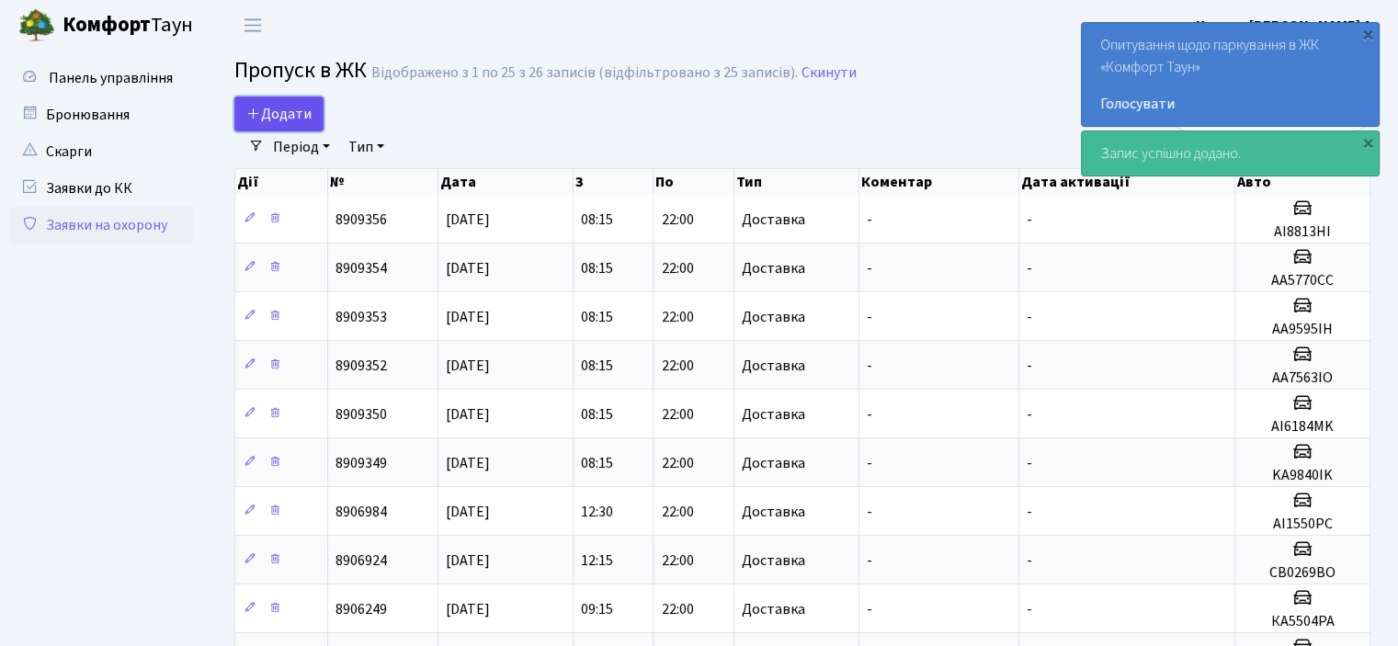
click at [282, 104] on span "Додати" at bounding box center [278, 114] width 65 height 20
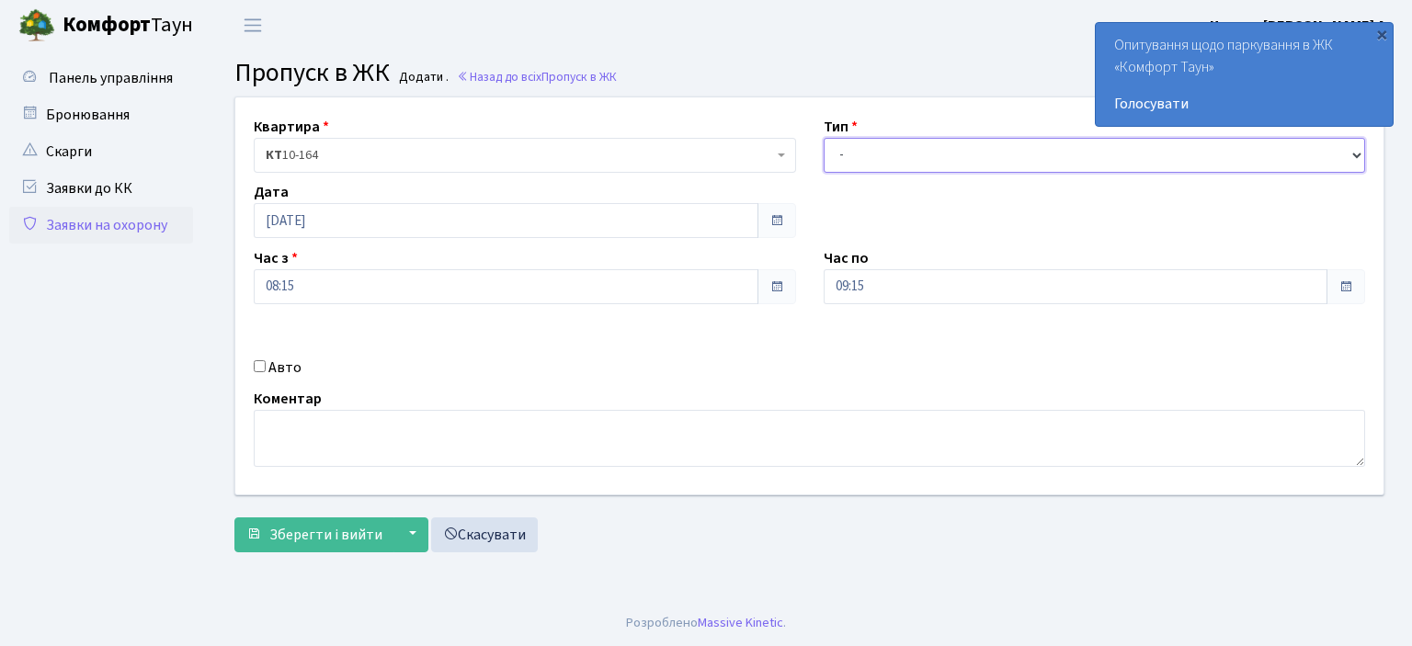
click at [1353, 150] on select "- Доставка Таксі Гості Сервіс" at bounding box center [1095, 155] width 542 height 35
select select "1"
click at [824, 138] on select "- Доставка Таксі Гості Сервіс" at bounding box center [1095, 155] width 542 height 35
click at [261, 367] on input "Авто" at bounding box center [260, 366] width 12 height 12
checkbox input "true"
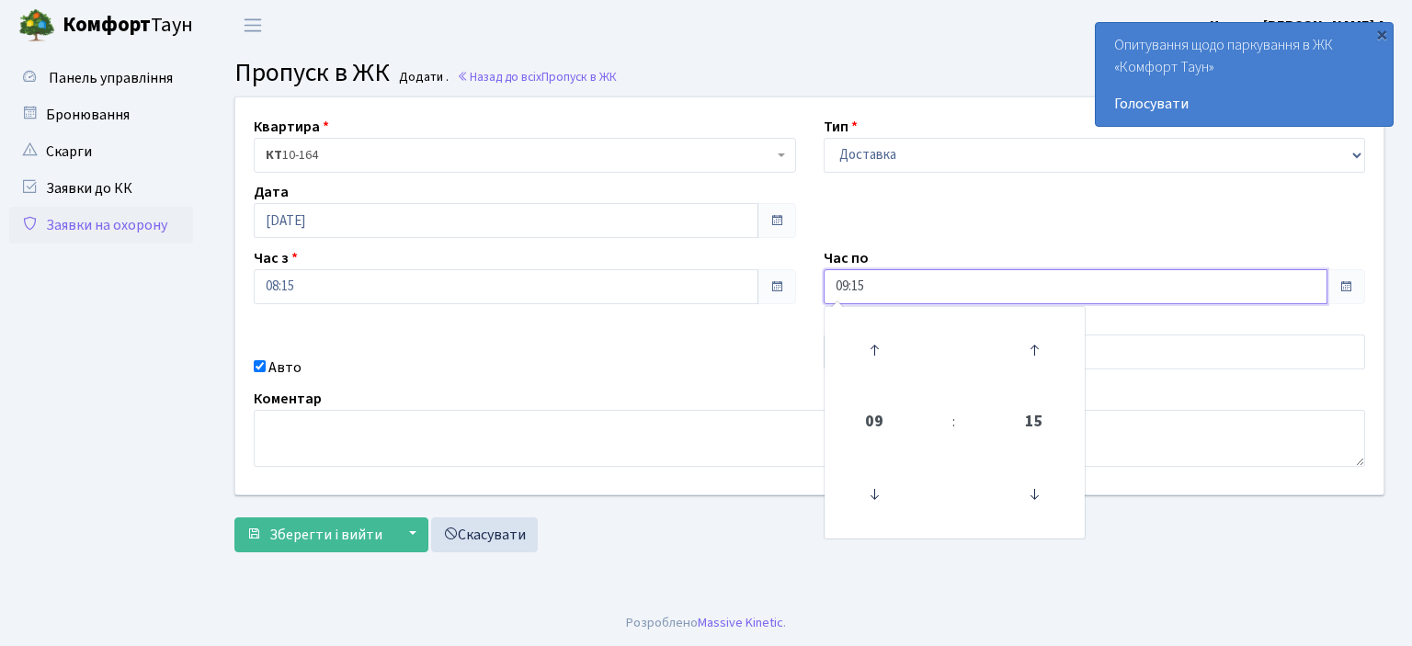
drag, startPoint x: 883, startPoint y: 279, endPoint x: 710, endPoint y: 285, distance: 172.9
click at [710, 285] on div "Квартира <b>КТ</b>&nbsp;&nbsp;&nbsp;&nbsp;10-164 КТ 10-164 Тип - Доставка Таксі…" at bounding box center [810, 295] width 1176 height 397
type input "22:00"
click at [704, 323] on div "Квартира <b>КТ</b>&nbsp;&nbsp;&nbsp;&nbsp;10-164 КТ 10-164 Тип - Доставка Таксі…" at bounding box center [810, 295] width 1176 height 397
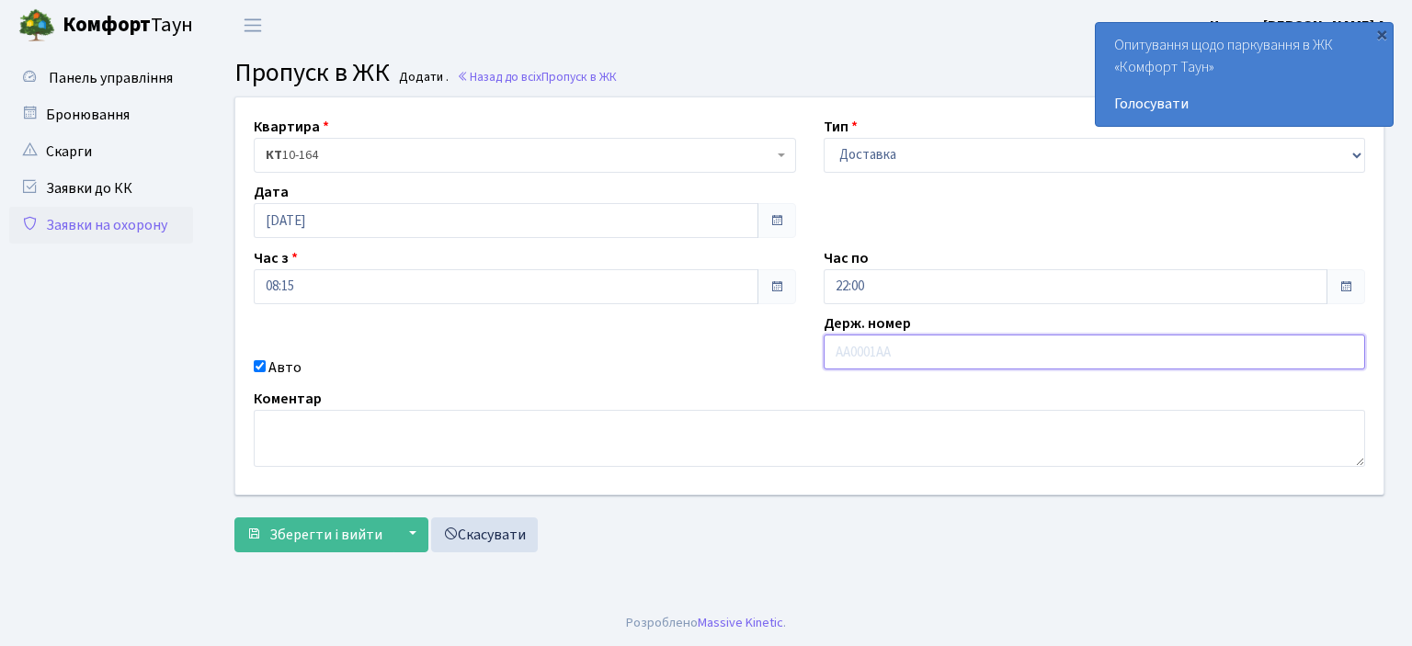
click at [848, 348] on input "text" at bounding box center [1095, 352] width 542 height 35
type input "AI8814HI"
click at [335, 542] on span "Зберегти і вийти" at bounding box center [325, 535] width 113 height 20
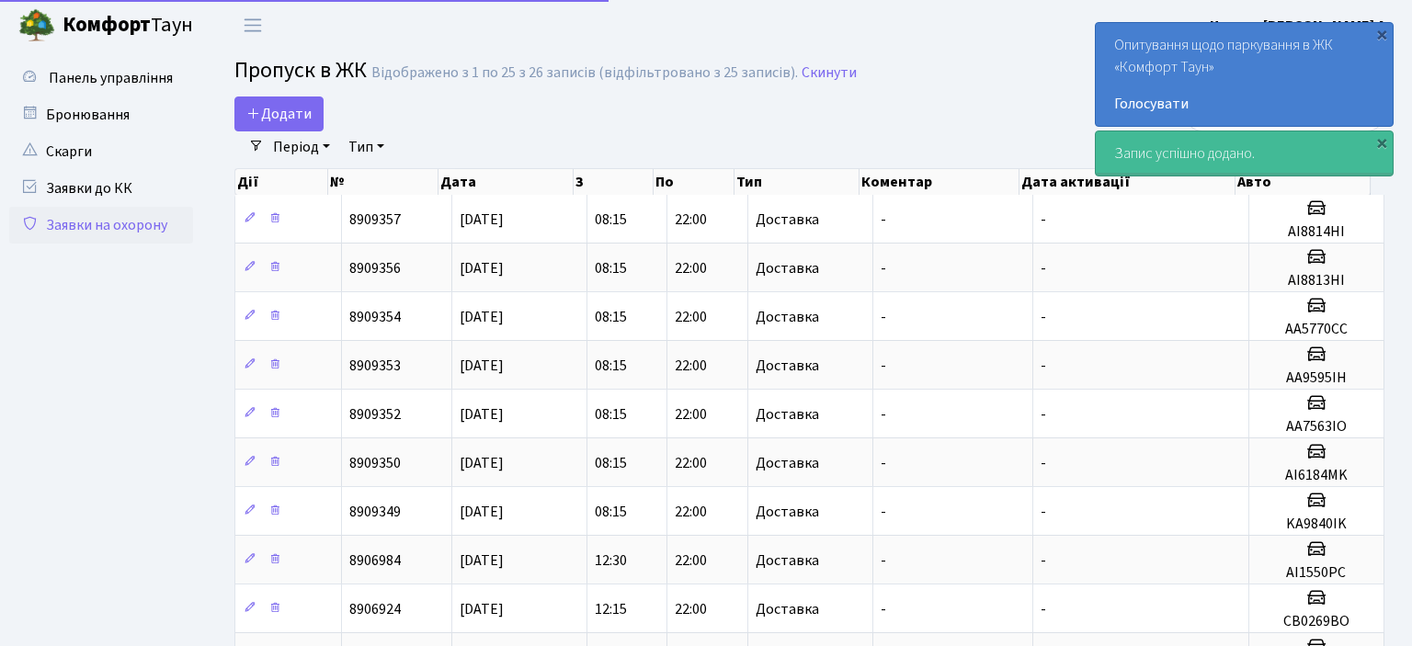
select select "25"
